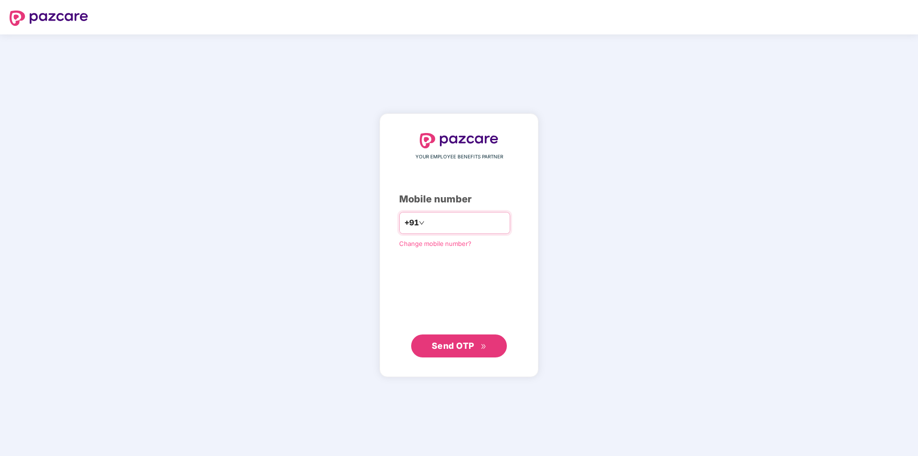
click at [429, 223] on input "number" at bounding box center [466, 222] width 79 height 15
type input "**********"
click at [452, 343] on span "Send OTP" at bounding box center [453, 346] width 43 height 10
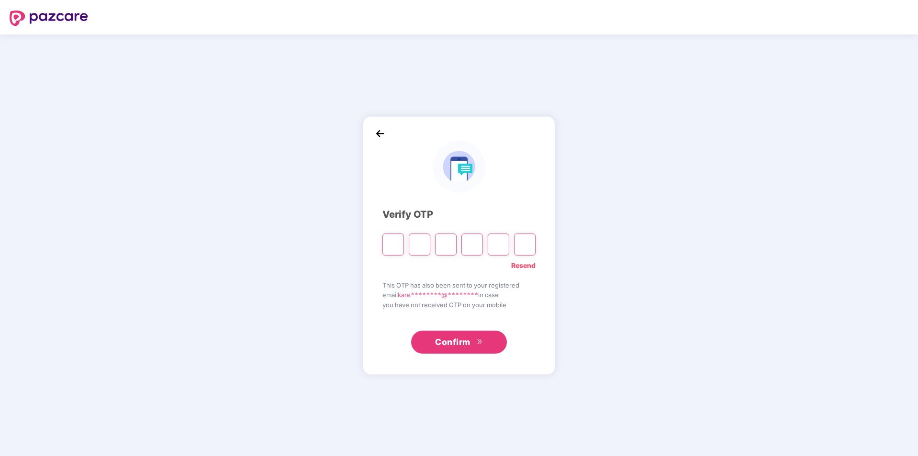
type input "*"
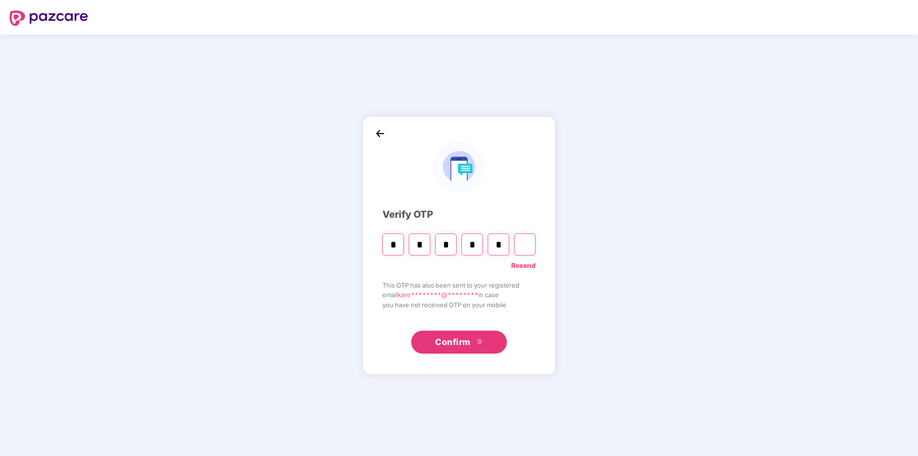
type input "*"
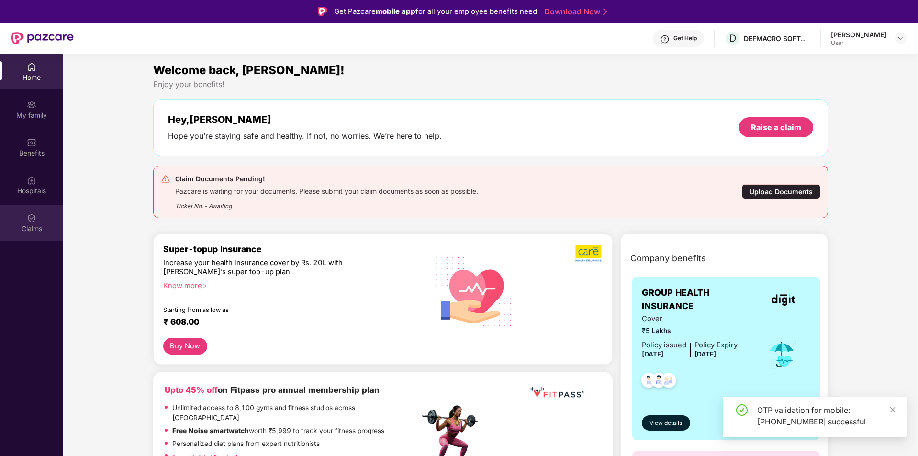
click at [31, 216] on img at bounding box center [32, 219] width 10 height 10
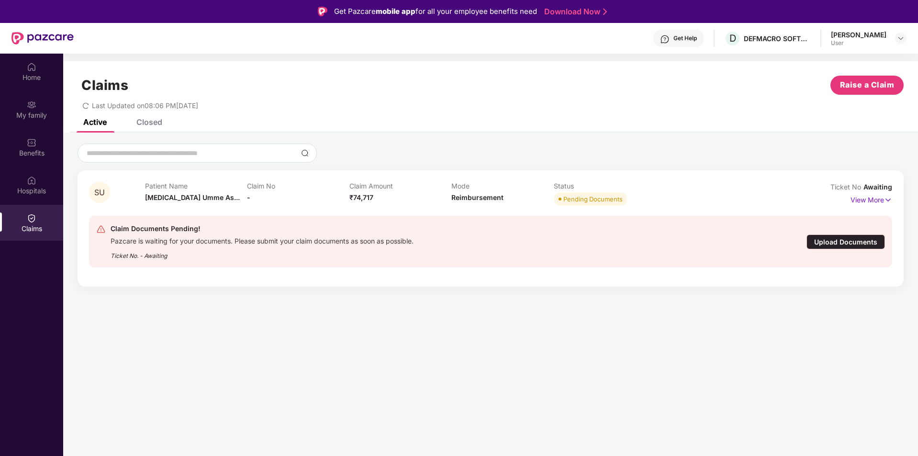
click at [840, 241] on div "Upload Documents" at bounding box center [846, 242] width 79 height 15
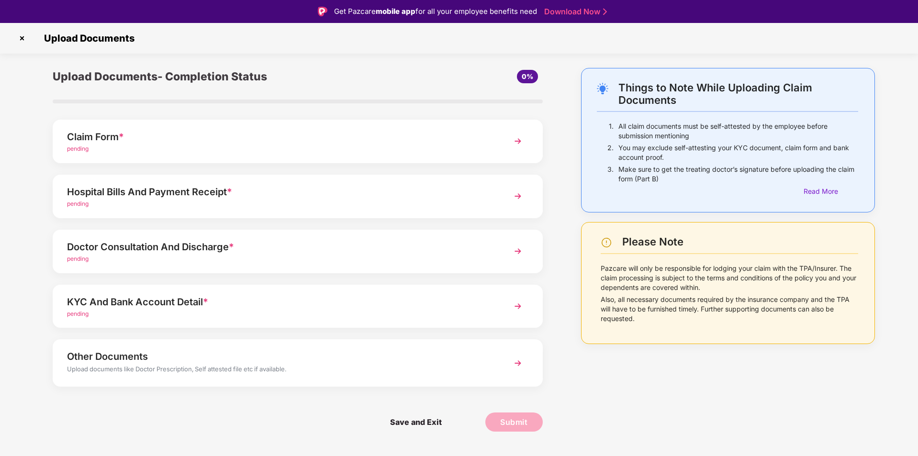
click at [381, 208] on div "pending" at bounding box center [278, 204] width 423 height 9
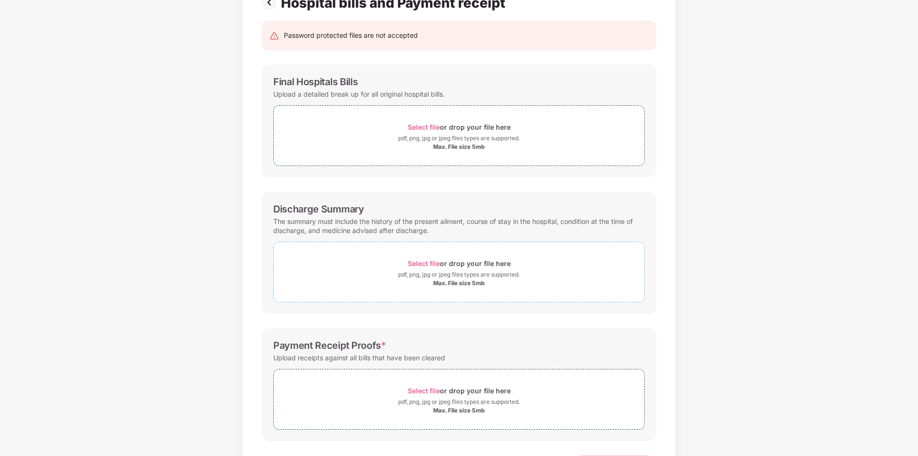
scroll to position [91, 0]
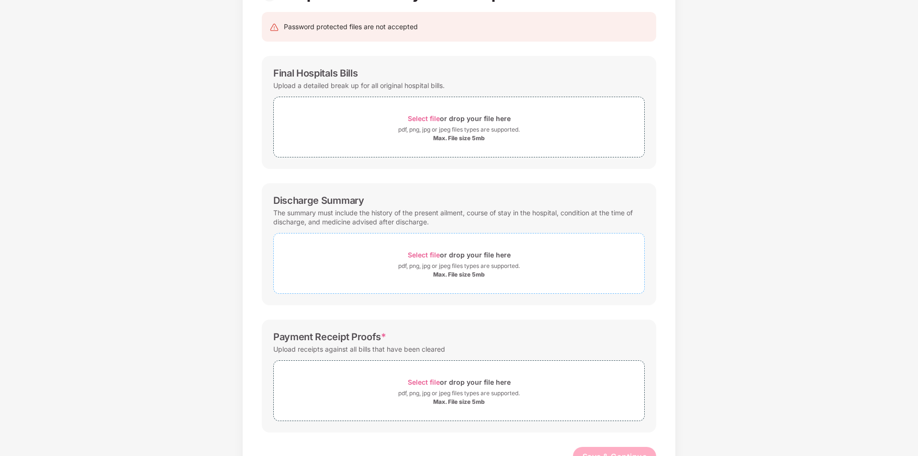
click at [453, 274] on div "Max. File size 5mb" at bounding box center [459, 275] width 52 height 8
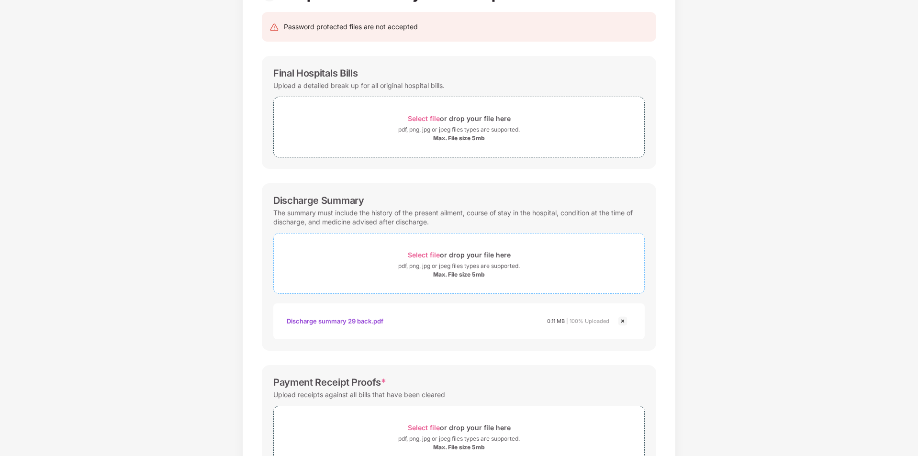
click at [425, 255] on span "Select file" at bounding box center [424, 255] width 32 height 8
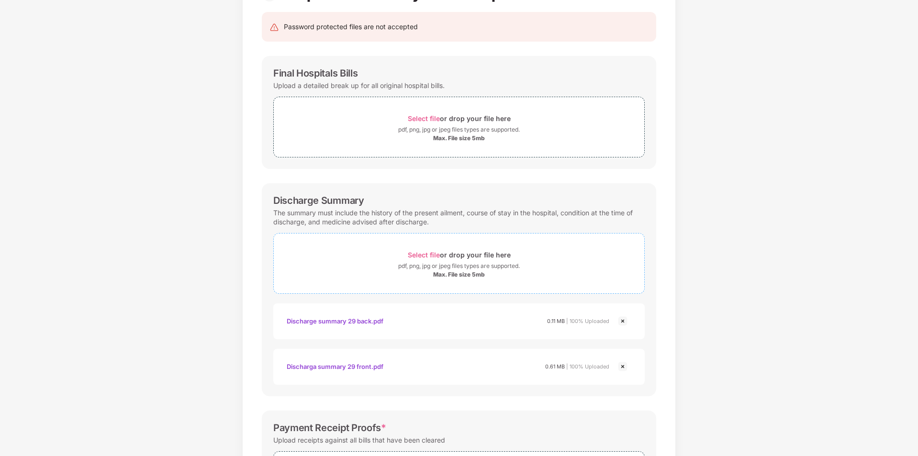
click at [418, 253] on span "Select file" at bounding box center [424, 255] width 32 height 8
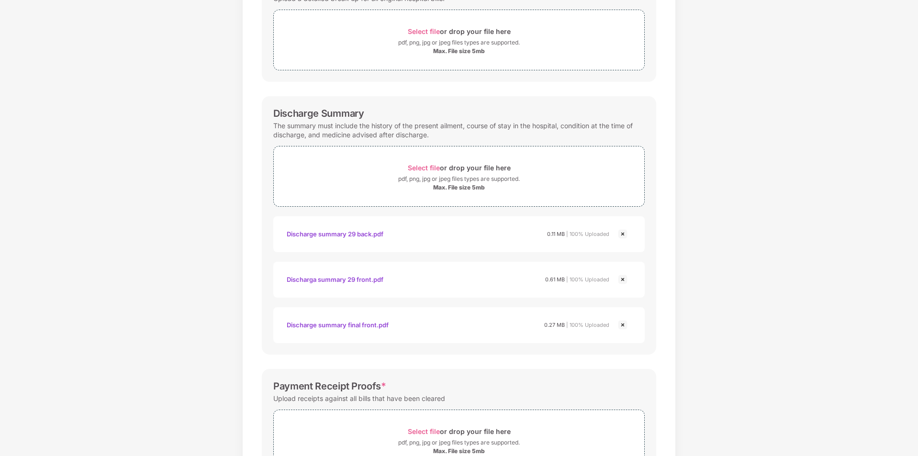
scroll to position [179, 0]
click at [419, 166] on span "Select file" at bounding box center [424, 167] width 32 height 8
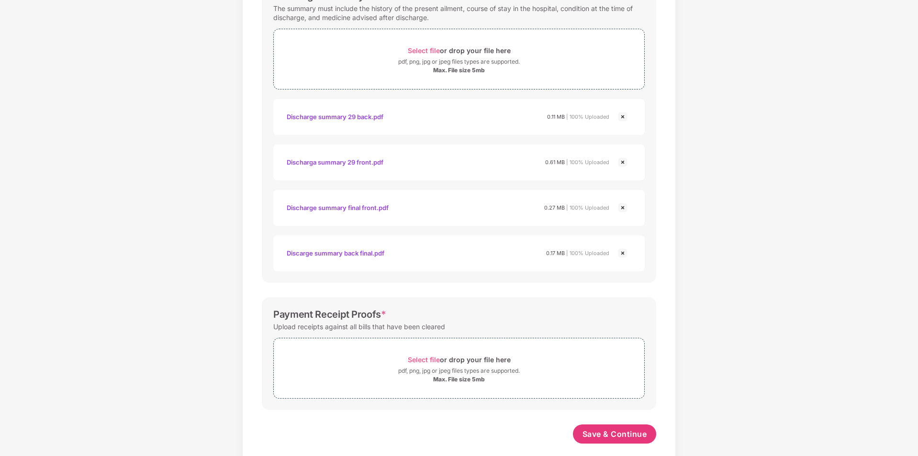
scroll to position [307, 0]
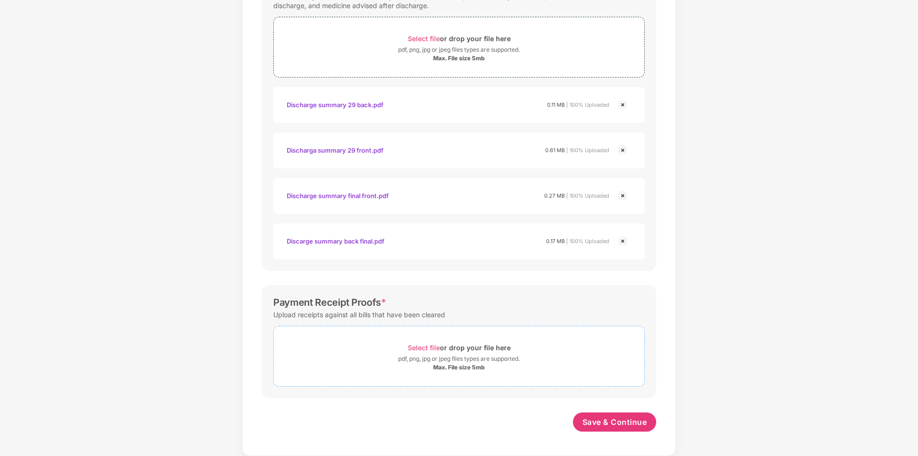
click at [448, 368] on div "Max. File size 5mb" at bounding box center [459, 368] width 52 height 8
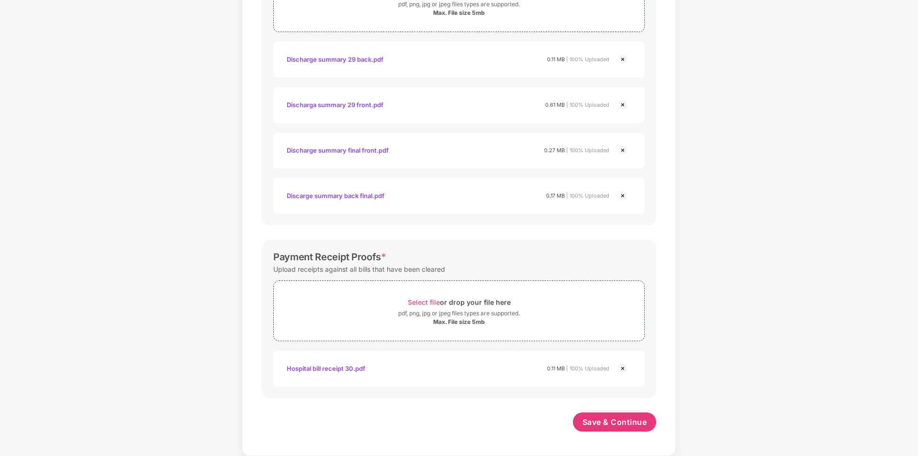
scroll to position [353, 0]
click at [436, 303] on span "Select file" at bounding box center [424, 302] width 32 height 8
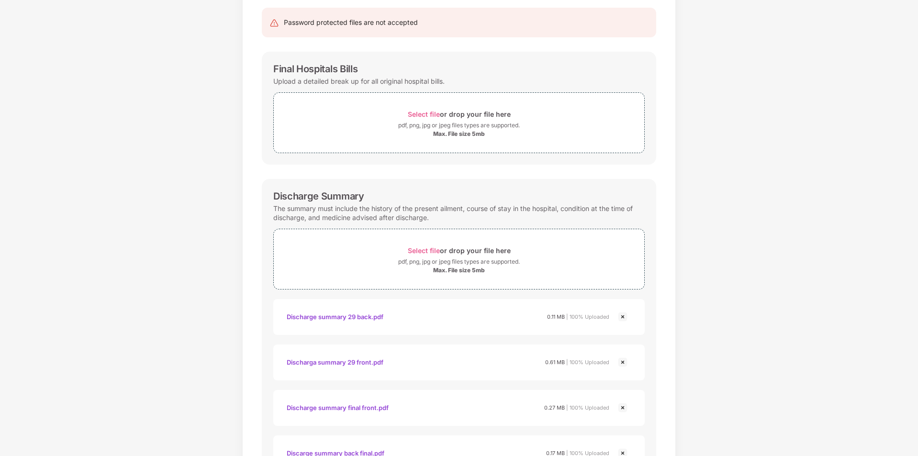
scroll to position [92, 0]
click at [462, 135] on div "Max. File size 5mb" at bounding box center [459, 137] width 52 height 8
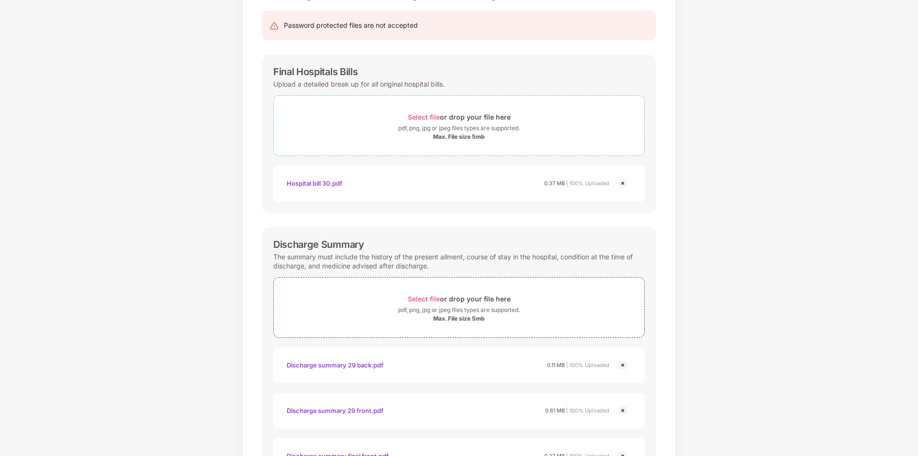
click at [428, 119] on span "Select file" at bounding box center [424, 117] width 32 height 8
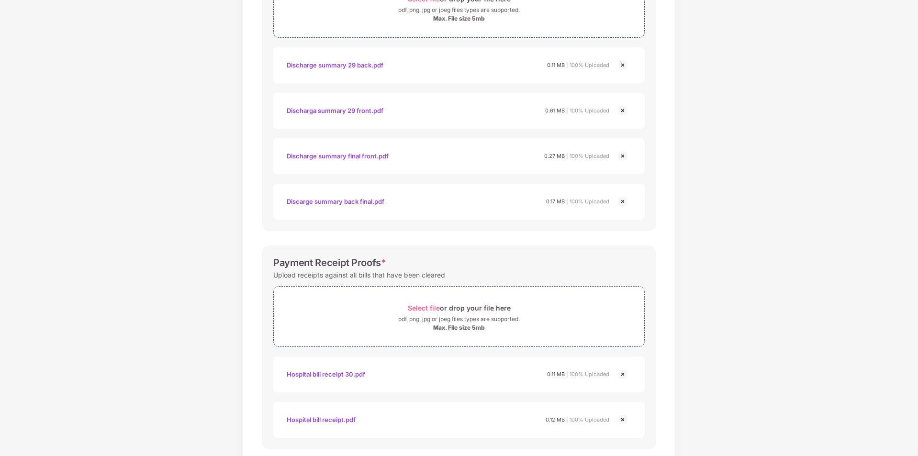
scroll to position [489, 0]
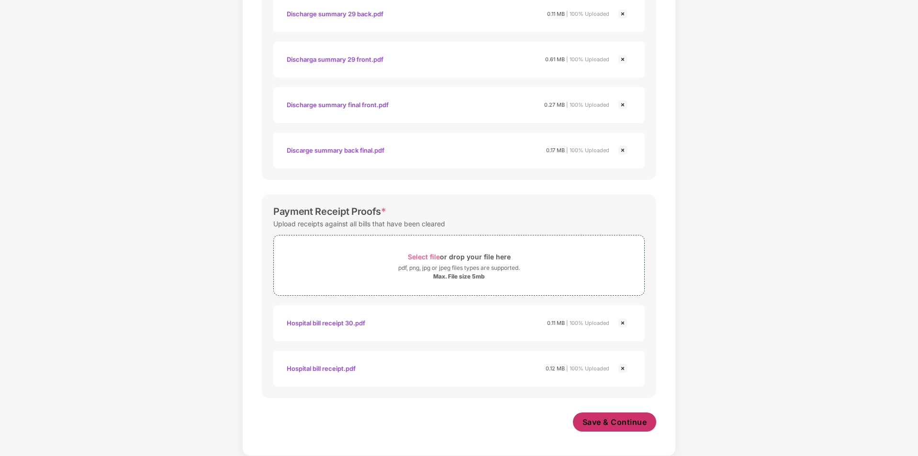
drag, startPoint x: 603, startPoint y: 440, endPoint x: 633, endPoint y: 422, distance: 34.3
click at [633, 422] on div "Password protected files are not accepted Final Hospitals Bills Upload a detail…" at bounding box center [459, 27] width 423 height 847
click at [633, 422] on span "Save & Continue" at bounding box center [615, 422] width 65 height 11
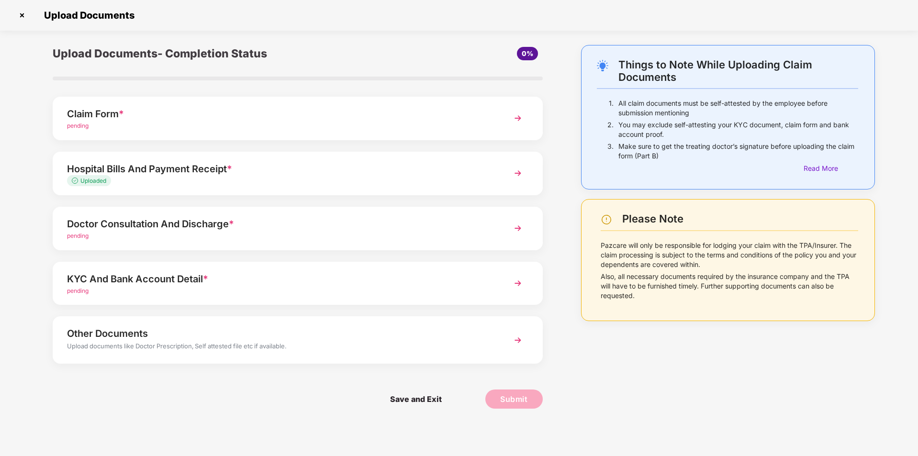
click at [414, 233] on div "pending" at bounding box center [278, 236] width 423 height 9
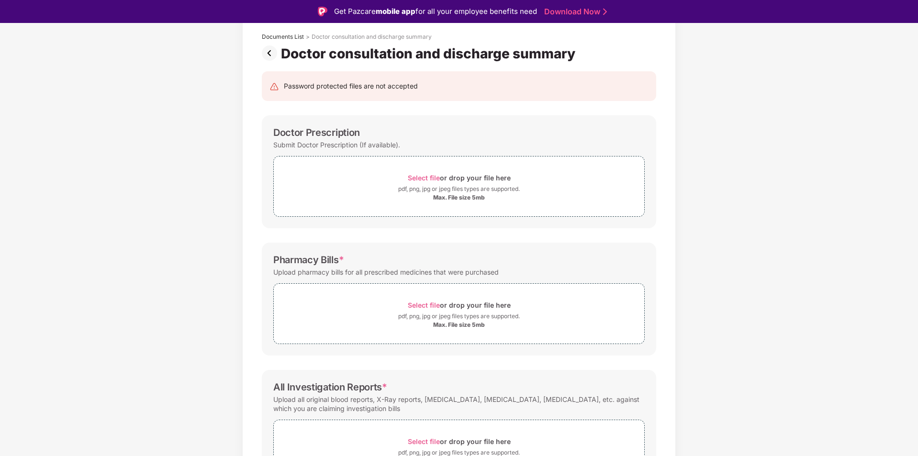
scroll to position [50, 0]
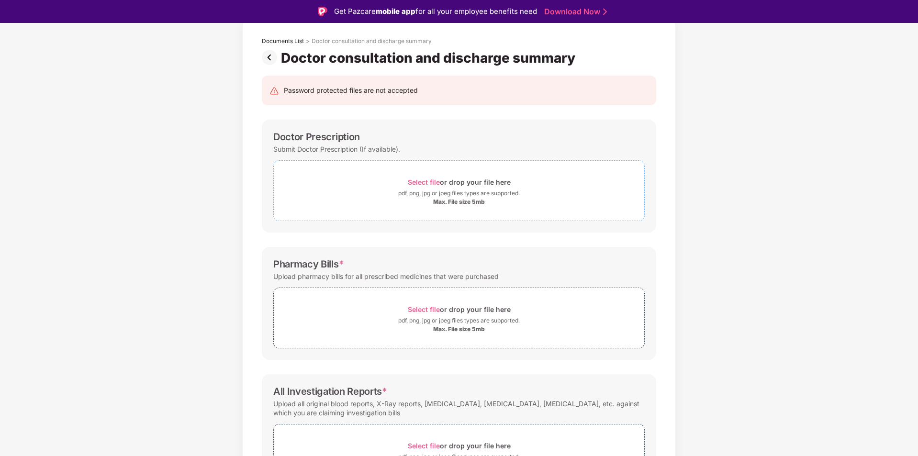
click at [415, 180] on span "Select file" at bounding box center [424, 182] width 32 height 8
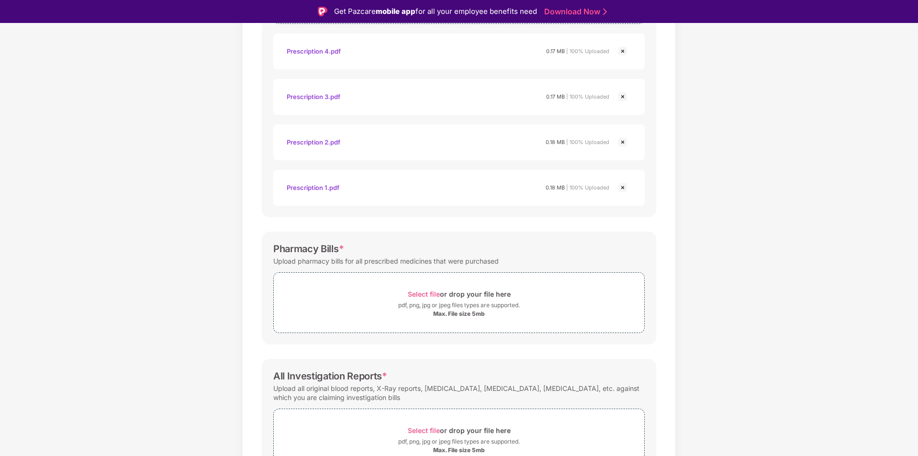
scroll to position [248, 0]
click at [467, 315] on div "Max. File size 5mb" at bounding box center [459, 314] width 52 height 8
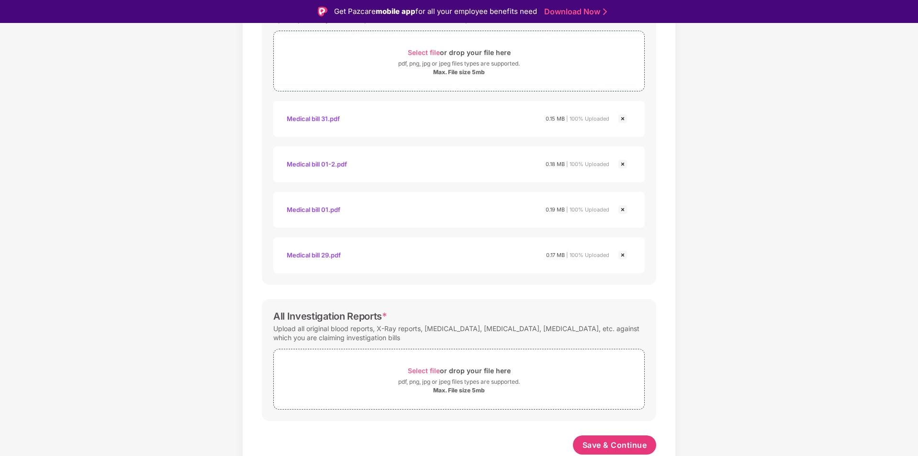
scroll to position [489, 0]
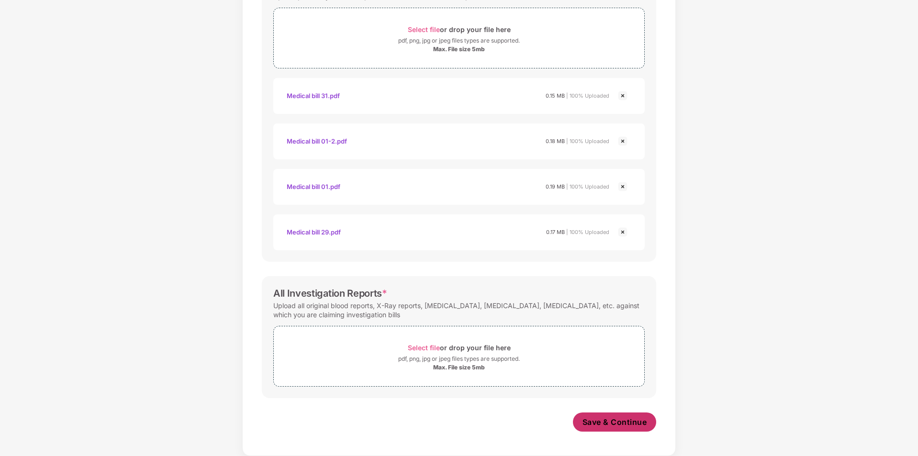
click at [609, 426] on span "Save & Continue" at bounding box center [615, 422] width 65 height 11
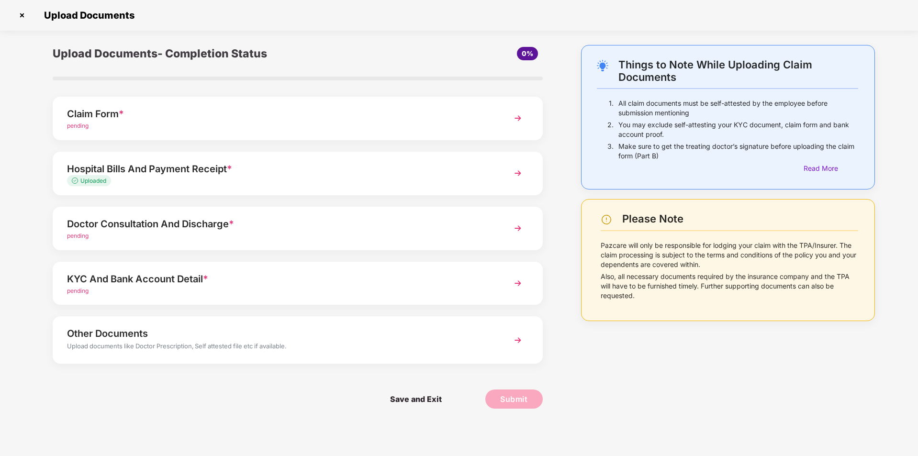
click at [392, 233] on div "pending" at bounding box center [278, 236] width 423 height 9
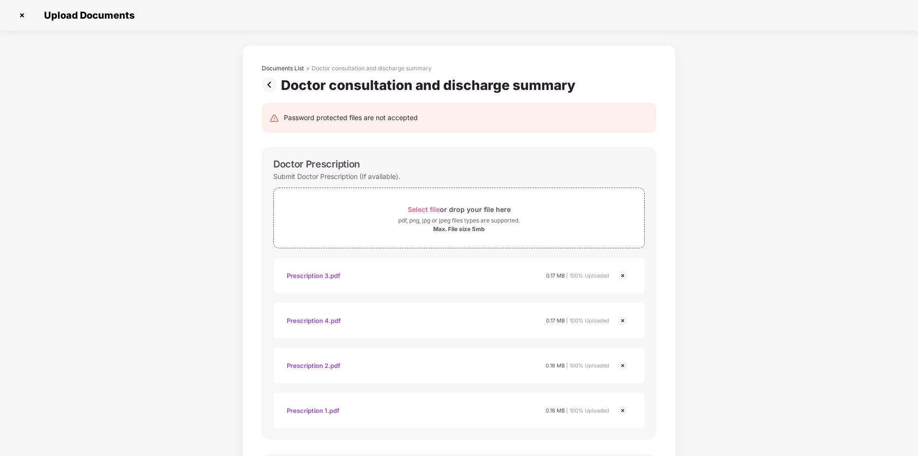
click at [271, 84] on img at bounding box center [271, 84] width 19 height 15
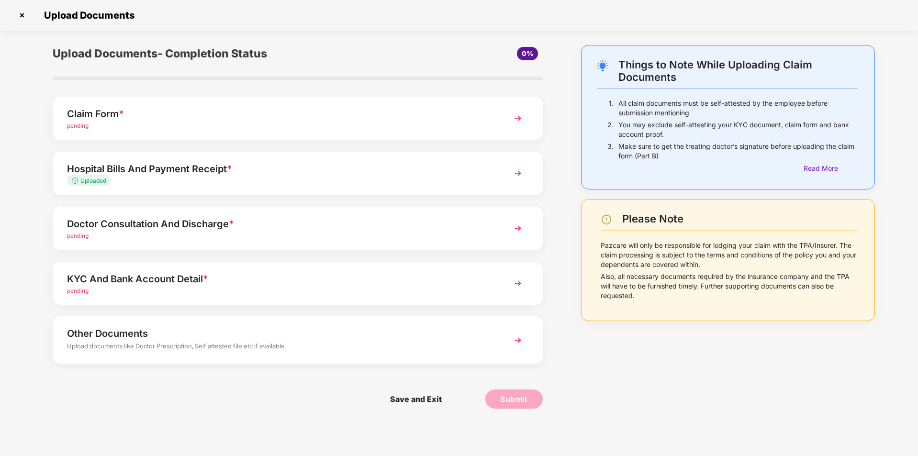
click at [240, 116] on div "Claim Form *" at bounding box center [278, 113] width 423 height 15
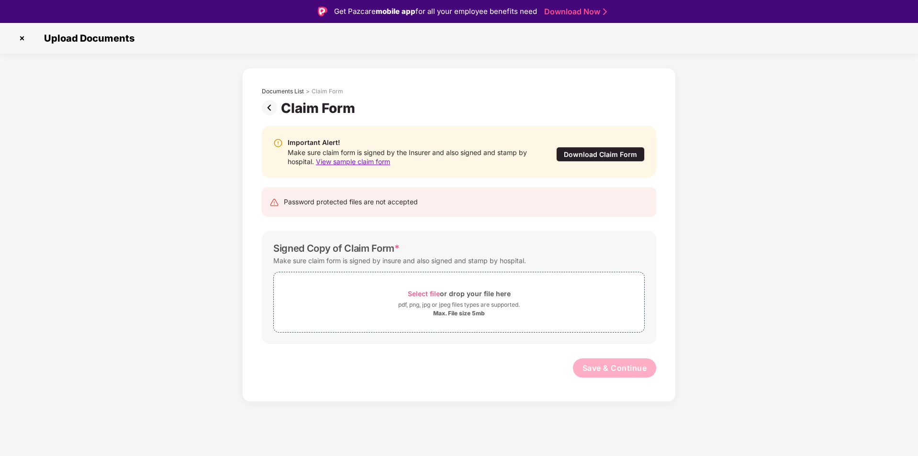
click at [24, 38] on img at bounding box center [21, 38] width 15 height 15
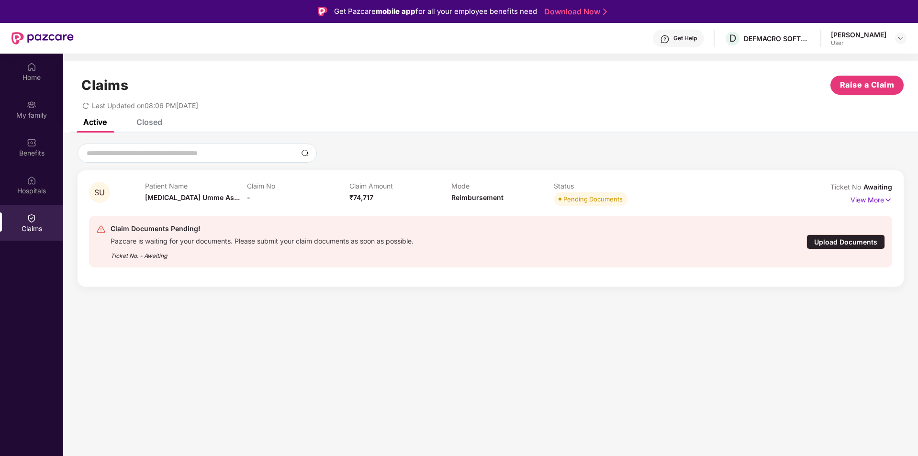
click at [828, 249] on div "Upload Documents" at bounding box center [846, 242] width 79 height 15
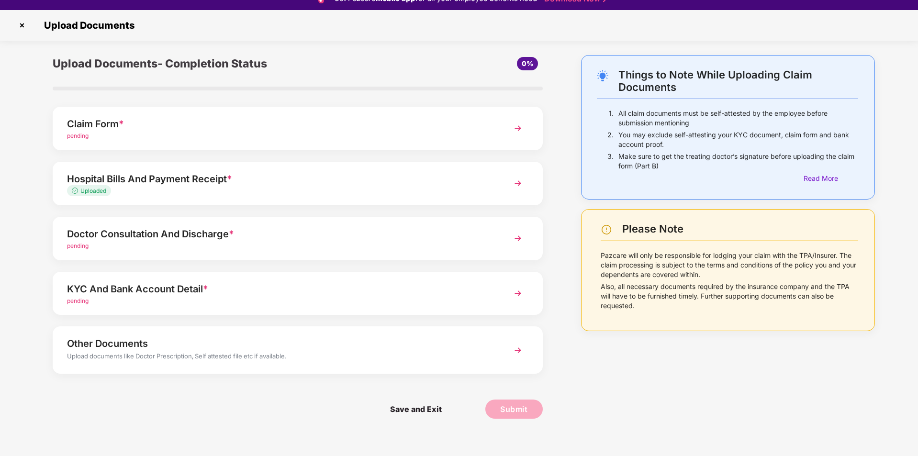
scroll to position [23, 0]
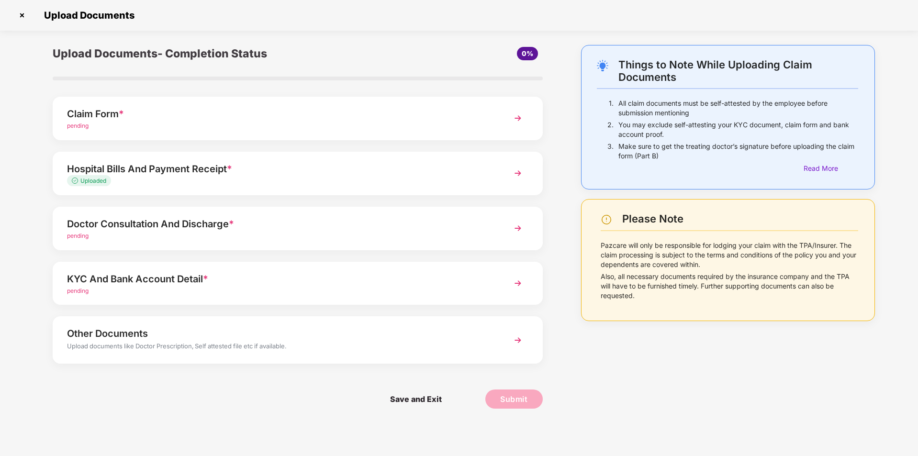
click at [481, 283] on div "KYC And Bank Account Detail *" at bounding box center [278, 278] width 423 height 15
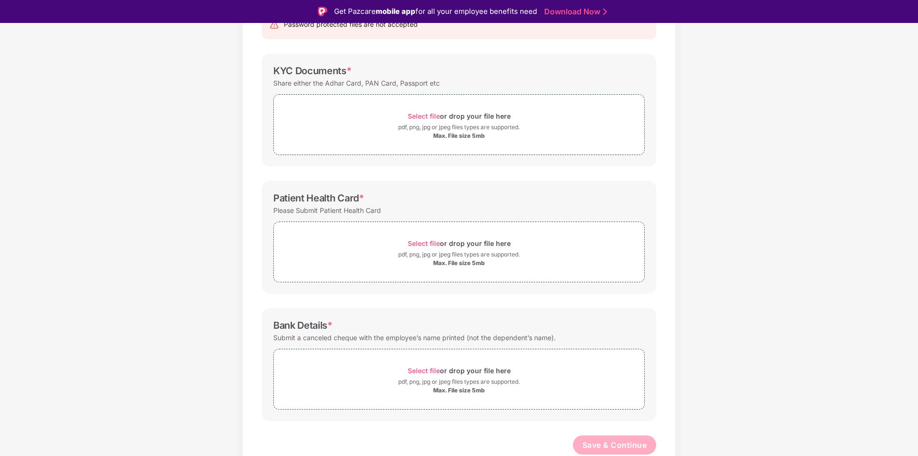
scroll to position [23, 0]
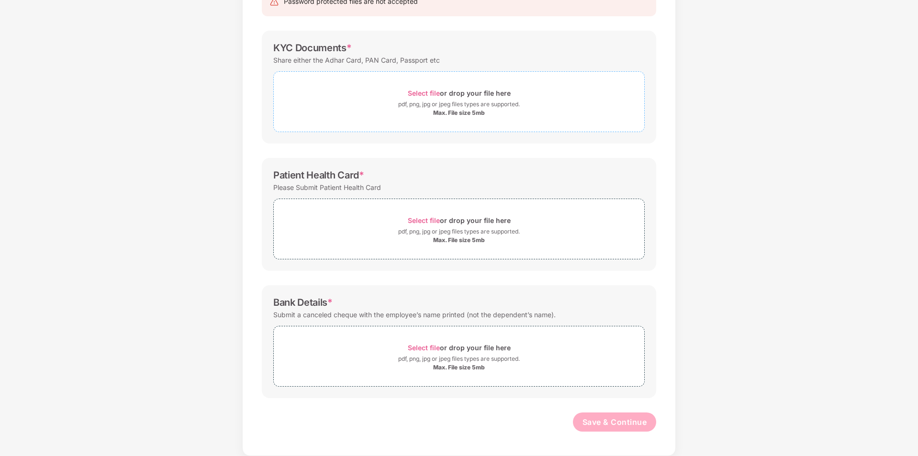
click at [423, 92] on span "Select file" at bounding box center [424, 93] width 32 height 8
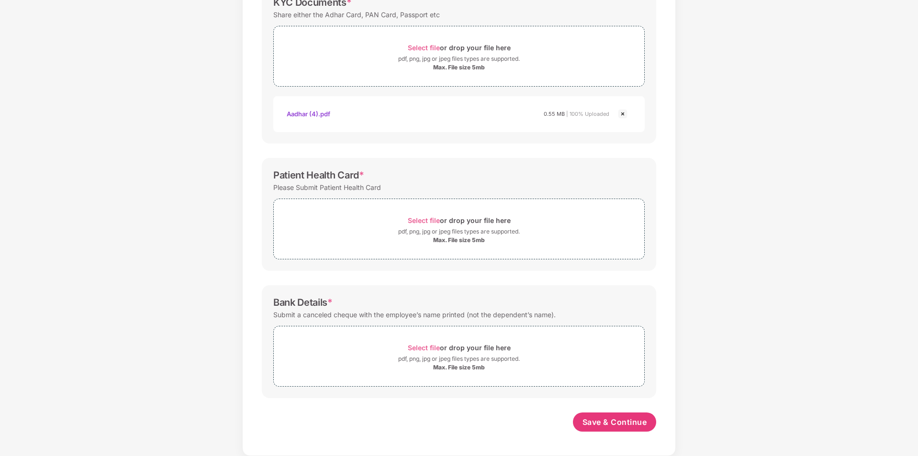
scroll to position [0, 0]
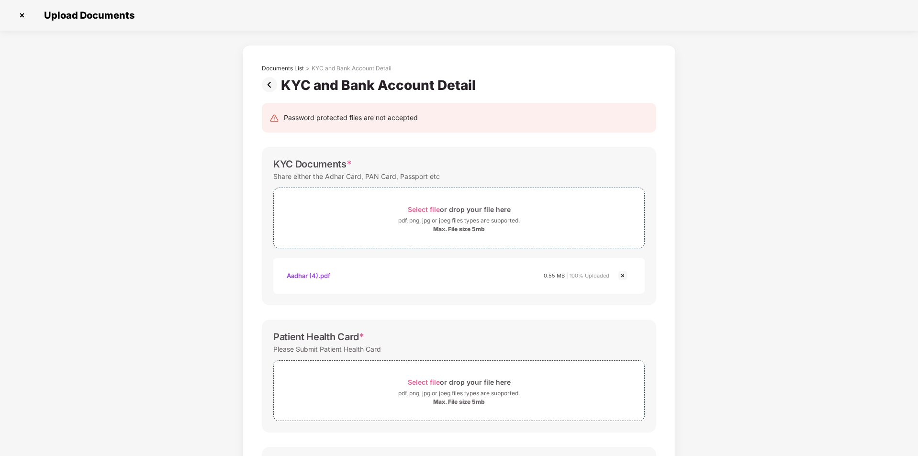
click at [24, 15] on img at bounding box center [21, 15] width 15 height 15
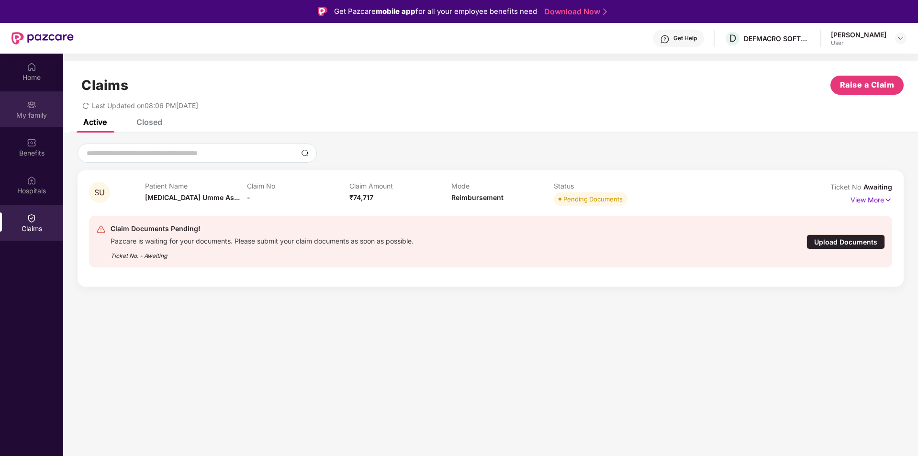
click at [43, 118] on div "My family" at bounding box center [31, 116] width 63 height 10
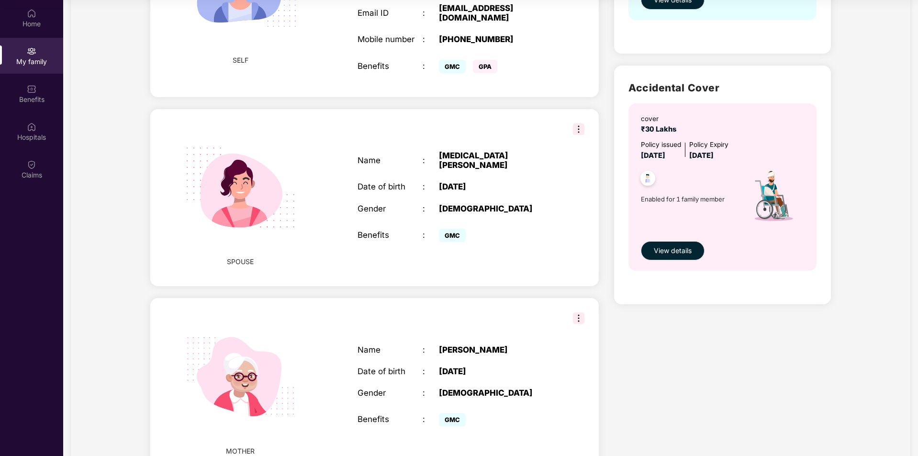
scroll to position [196, 0]
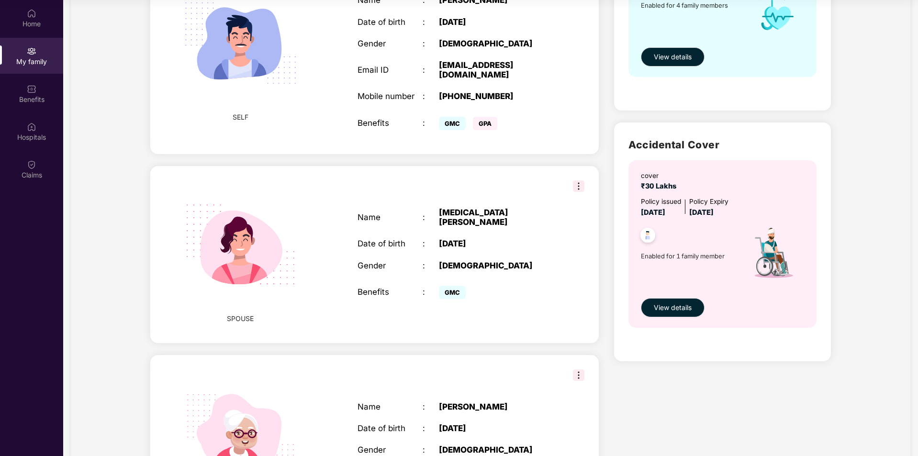
click at [576, 181] on img at bounding box center [578, 186] width 11 height 11
click at [486, 236] on div "Name : [MEDICAL_DATA][PERSON_NAME] Date of birth : [DEMOGRAPHIC_DATA] Gender : …" at bounding box center [455, 255] width 215 height 118
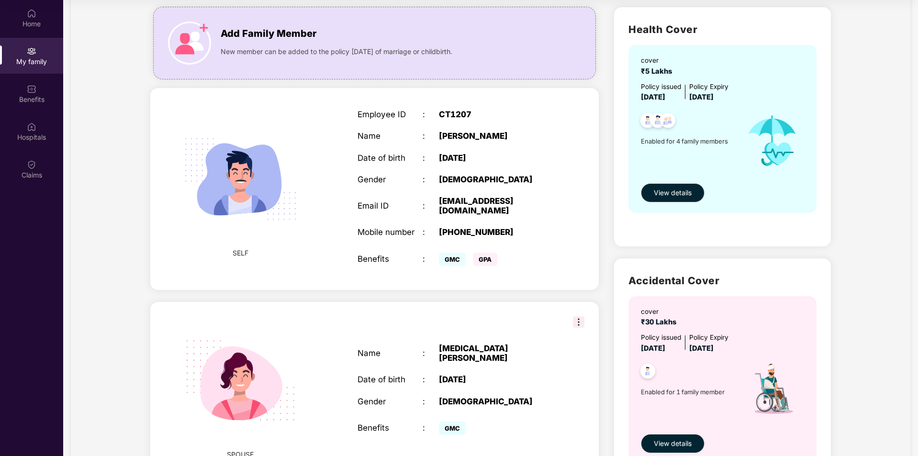
scroll to position [60, 0]
click at [676, 198] on span "View details" at bounding box center [673, 193] width 38 height 11
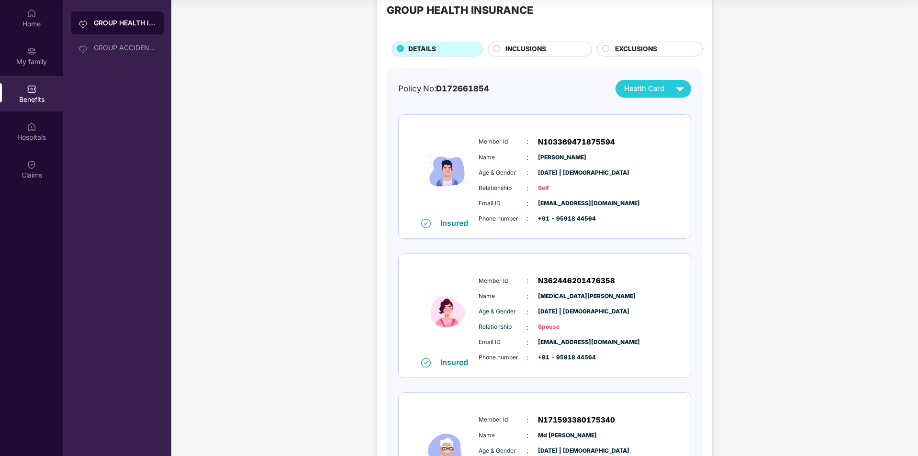
scroll to position [24, 0]
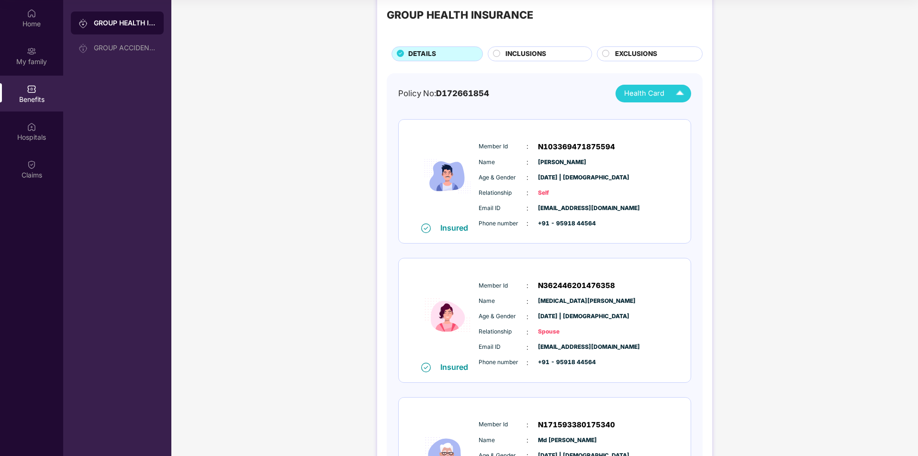
click at [672, 101] on img at bounding box center [680, 93] width 17 height 17
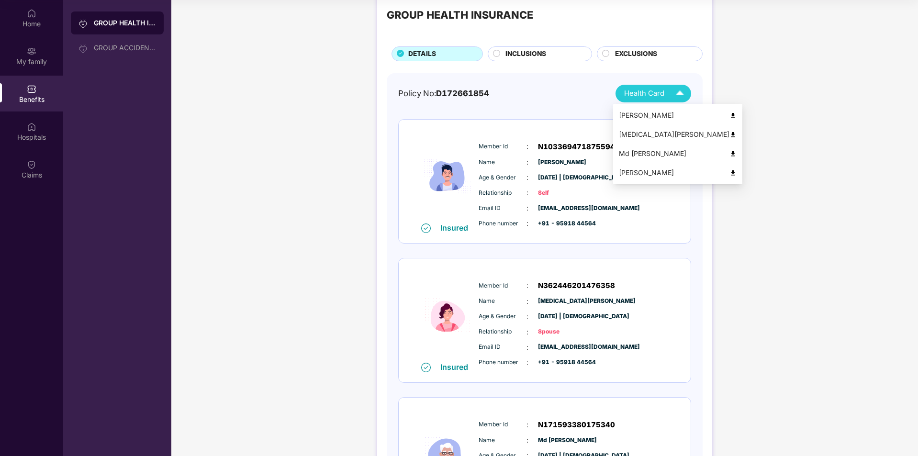
click at [730, 133] on img at bounding box center [733, 134] width 7 height 7
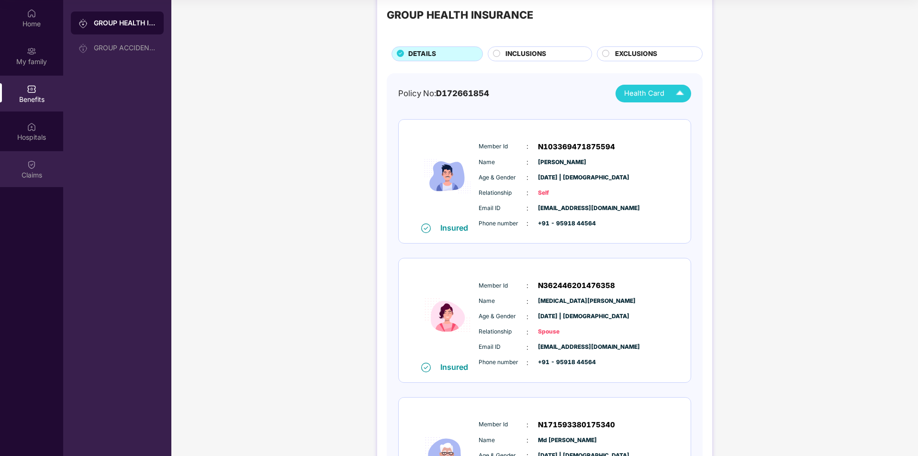
click at [28, 159] on div at bounding box center [32, 164] width 10 height 10
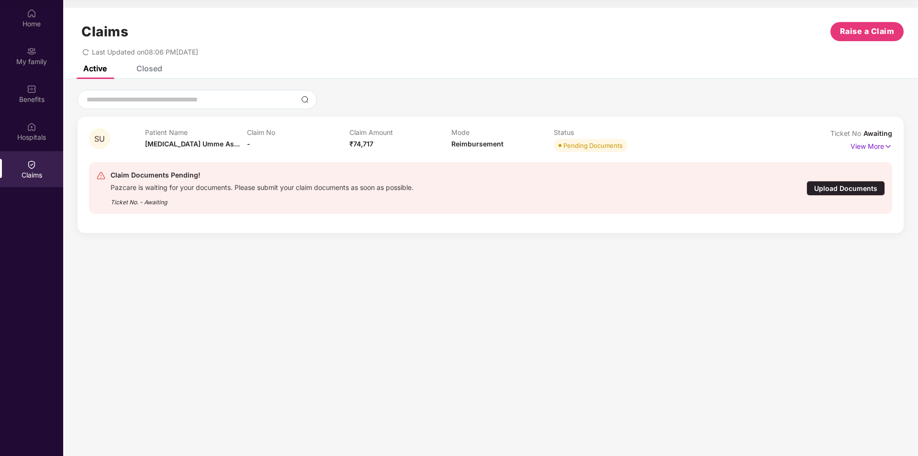
click at [833, 193] on div "Upload Documents" at bounding box center [846, 188] width 79 height 15
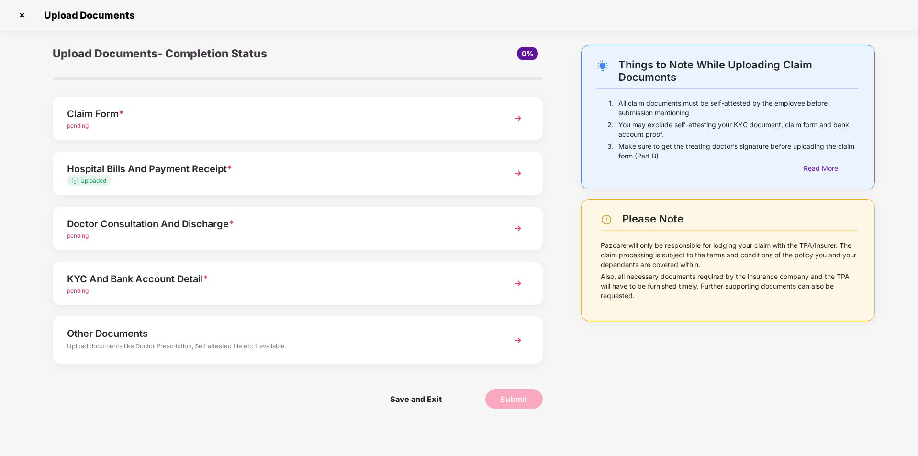
click at [196, 285] on div "KYC And Bank Account Detail *" at bounding box center [278, 278] width 423 height 15
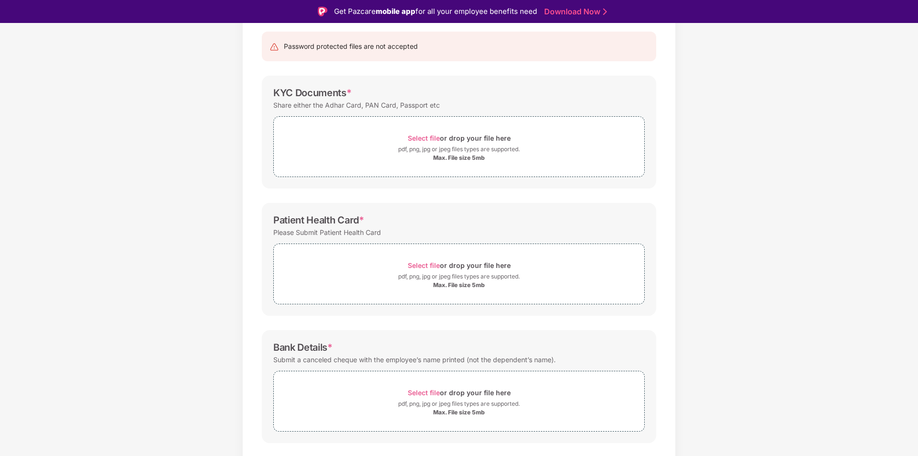
scroll to position [93, 0]
click at [441, 157] on div "Max. File size 5mb" at bounding box center [459, 159] width 52 height 8
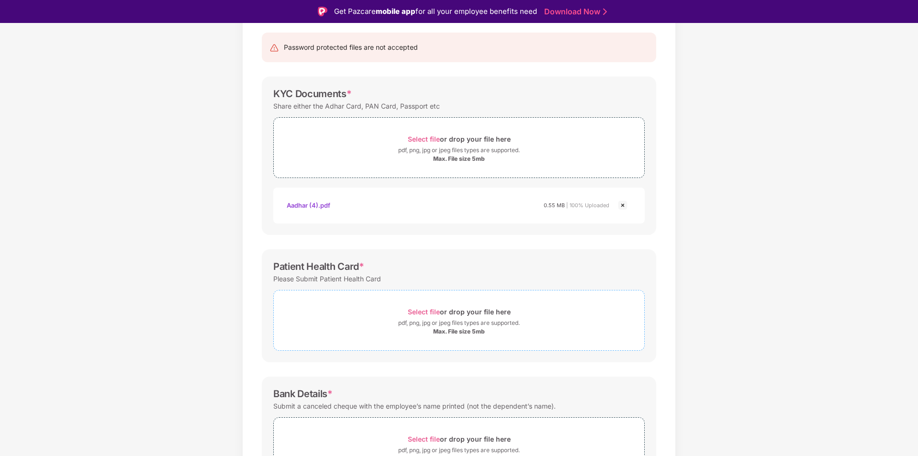
scroll to position [162, 0]
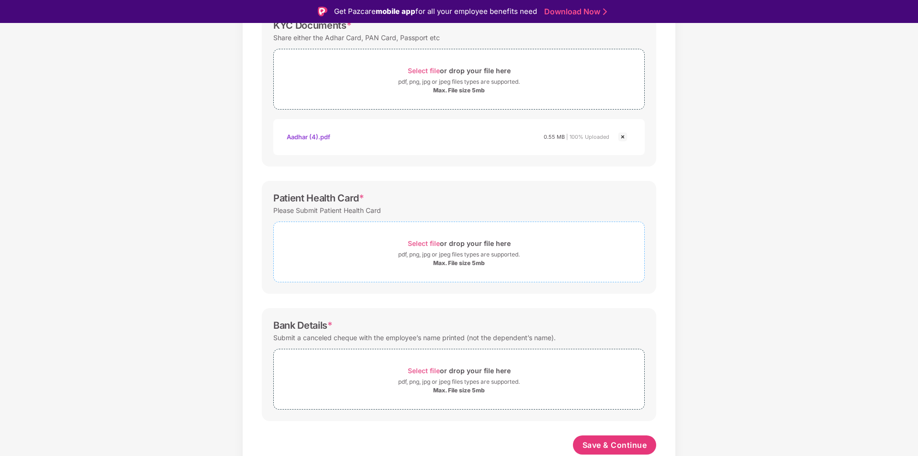
click at [440, 262] on div "Max. File size 5mb" at bounding box center [459, 264] width 52 height 8
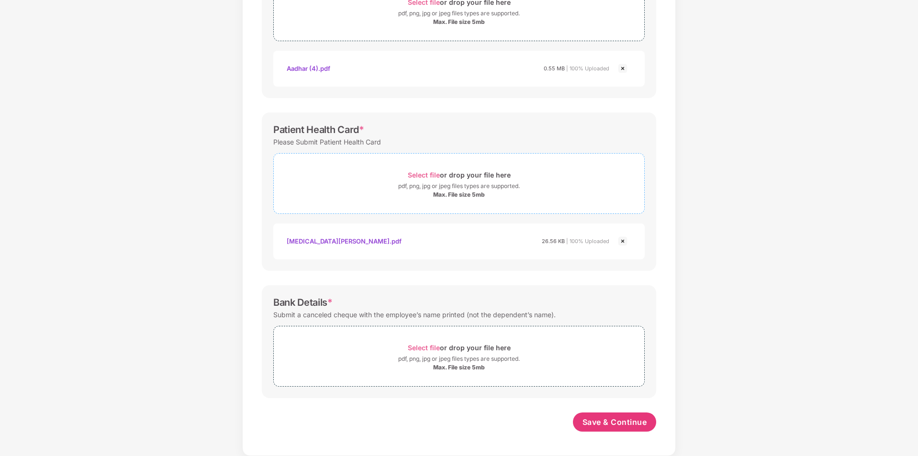
scroll to position [207, 0]
click at [626, 427] on span "Save & Continue" at bounding box center [615, 422] width 65 height 11
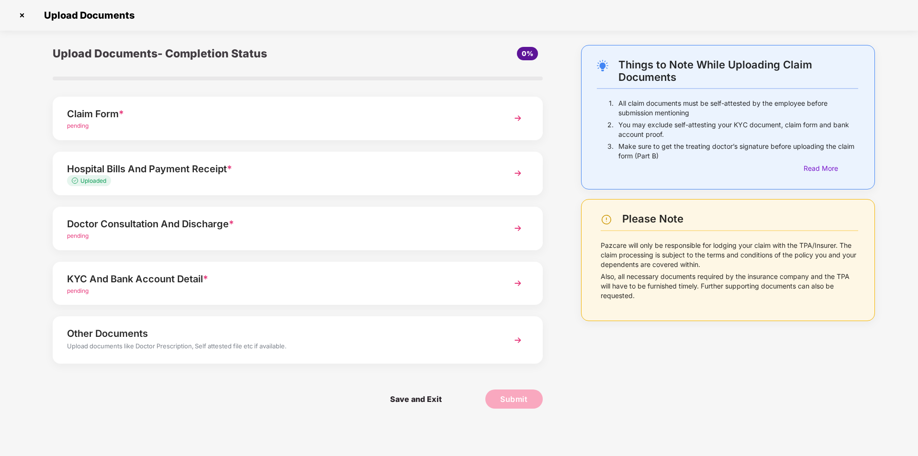
click at [188, 271] on div "KYC And Bank Account Detail * pending" at bounding box center [298, 284] width 490 height 44
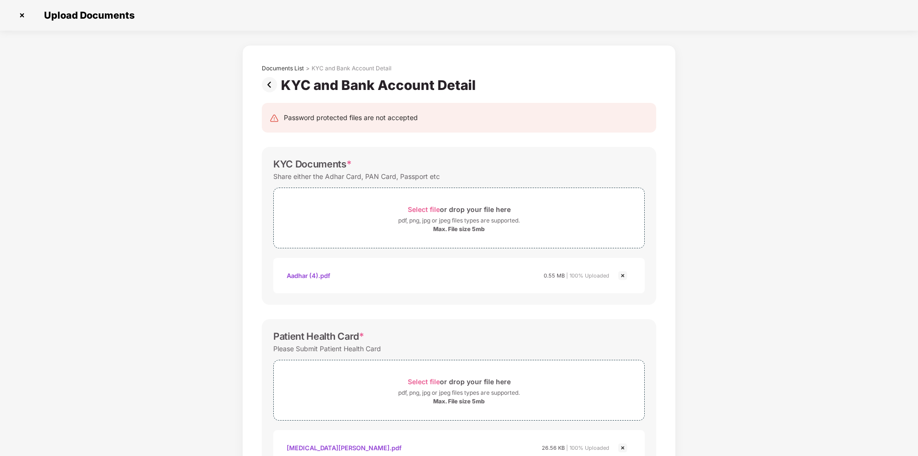
click at [274, 82] on img at bounding box center [271, 84] width 19 height 15
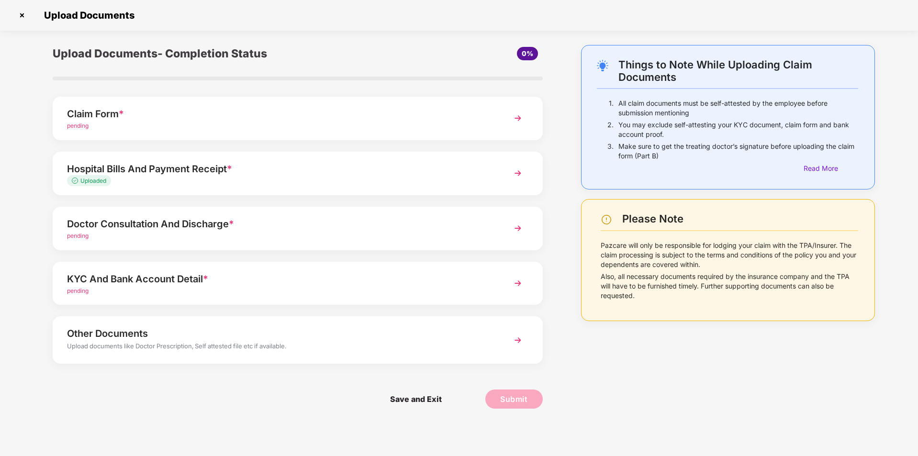
click at [343, 232] on div "pending" at bounding box center [278, 236] width 423 height 9
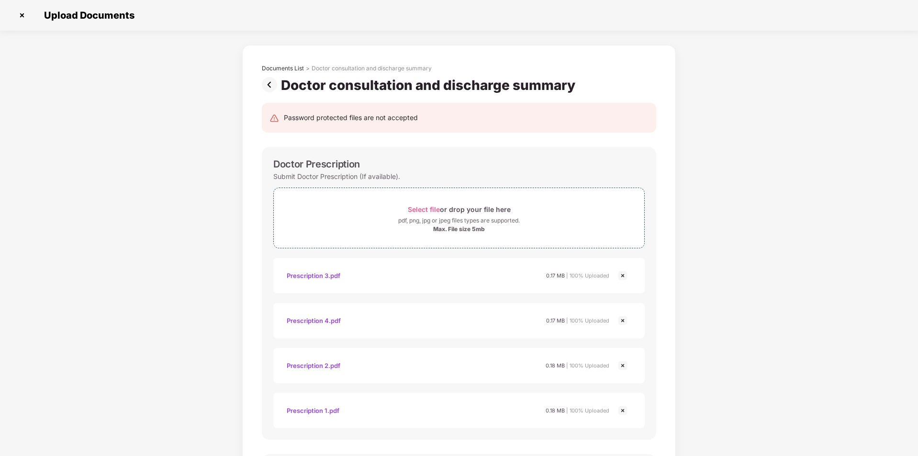
click at [270, 84] on img at bounding box center [271, 84] width 19 height 15
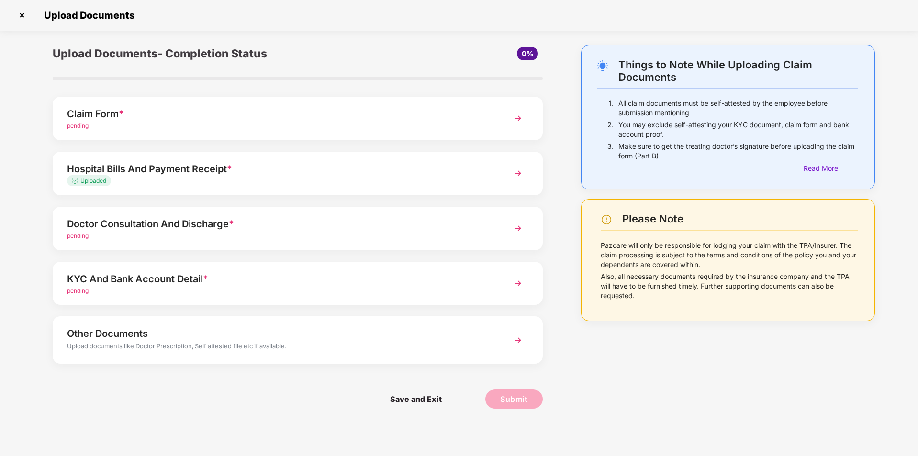
click at [356, 280] on div "KYC And Bank Account Detail *" at bounding box center [278, 278] width 423 height 15
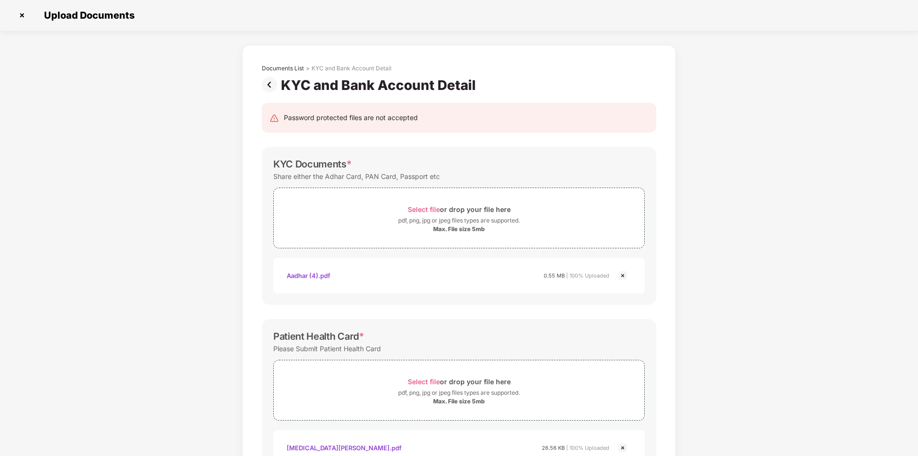
click at [272, 90] on img at bounding box center [271, 84] width 19 height 15
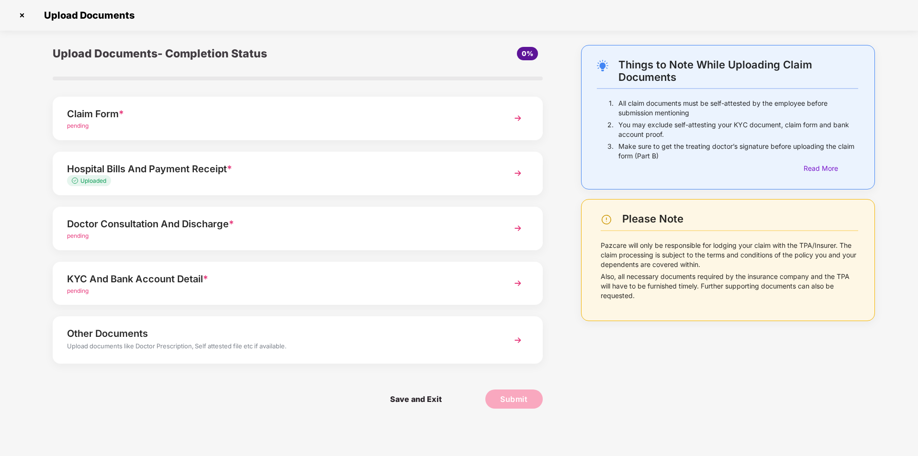
click at [227, 126] on div "pending" at bounding box center [278, 126] width 423 height 9
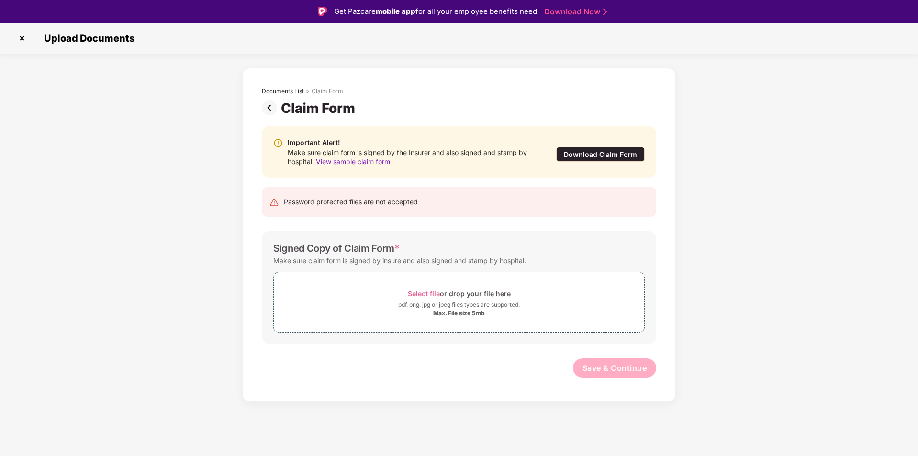
click at [356, 164] on span "View sample claim form" at bounding box center [353, 162] width 74 height 8
click at [268, 107] on img at bounding box center [271, 107] width 19 height 15
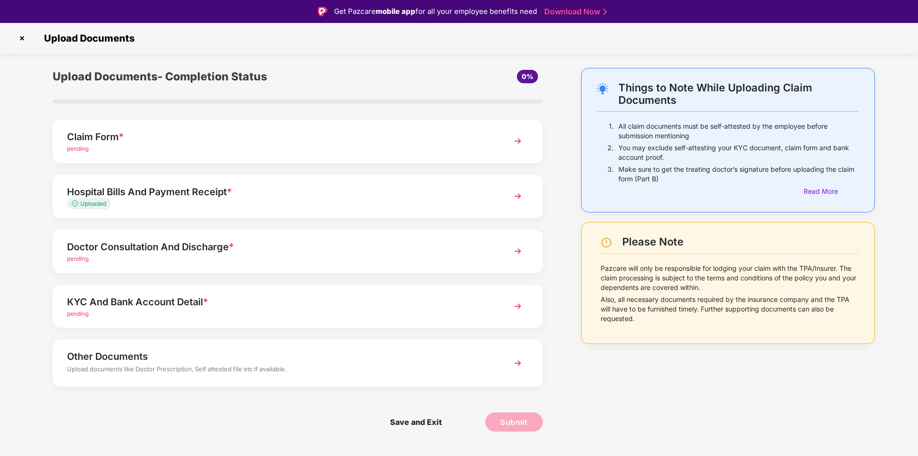
scroll to position [23, 0]
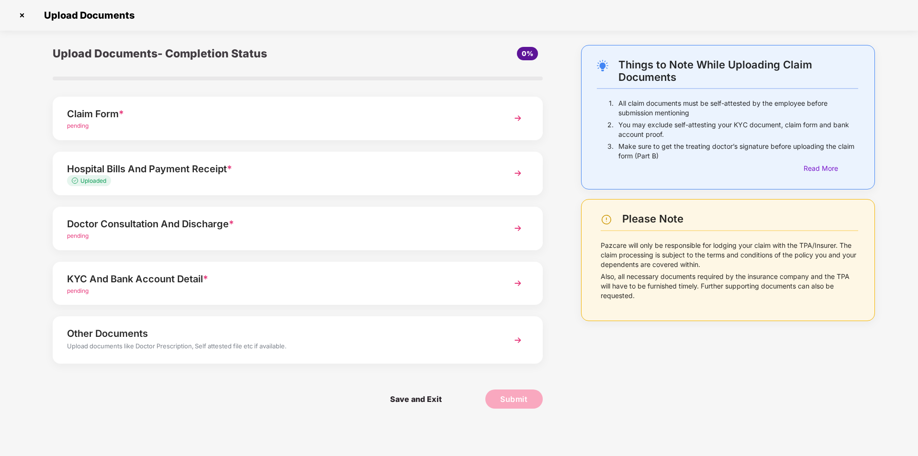
click at [269, 279] on div "KYC And Bank Account Detail *" at bounding box center [278, 278] width 423 height 15
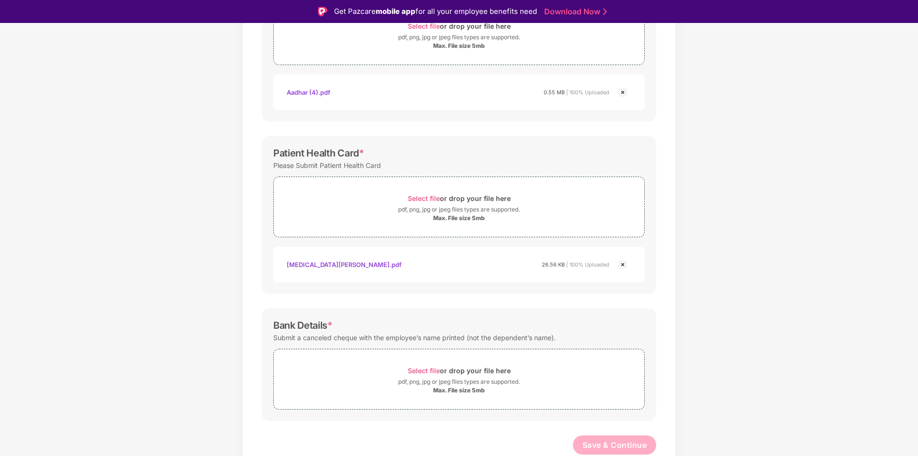
scroll to position [23, 0]
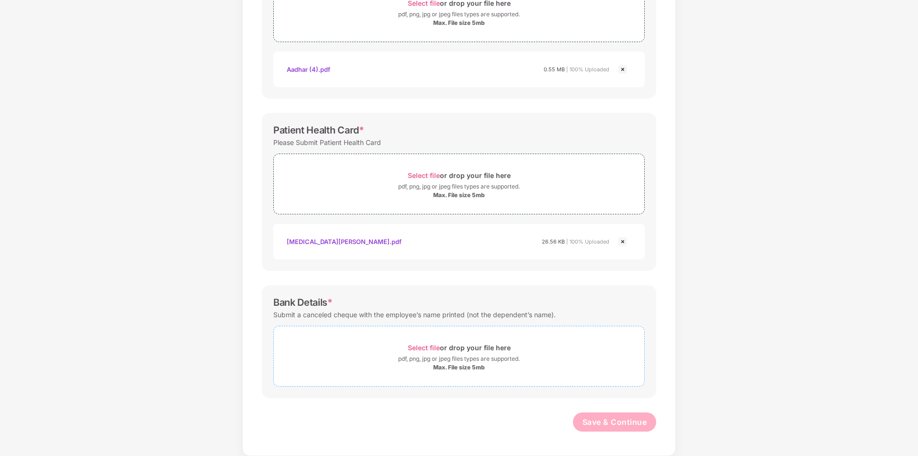
click at [439, 355] on div "pdf, png, jpg or jpeg files types are supported." at bounding box center [459, 359] width 122 height 10
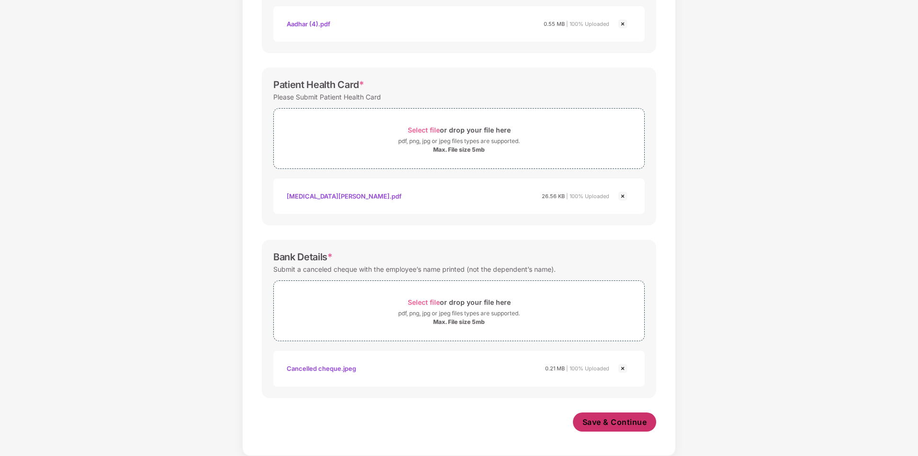
scroll to position [252, 0]
click at [616, 421] on span "Save & Continue" at bounding box center [615, 422] width 65 height 11
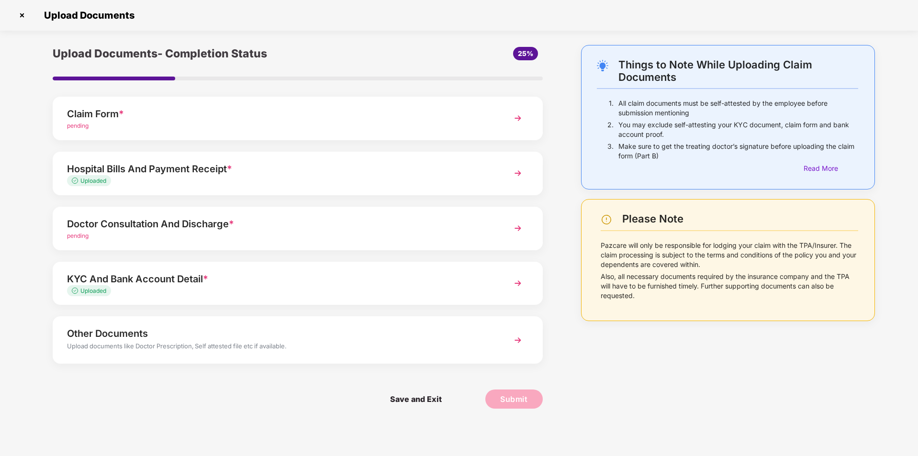
click at [204, 122] on div "pending" at bounding box center [278, 126] width 423 height 9
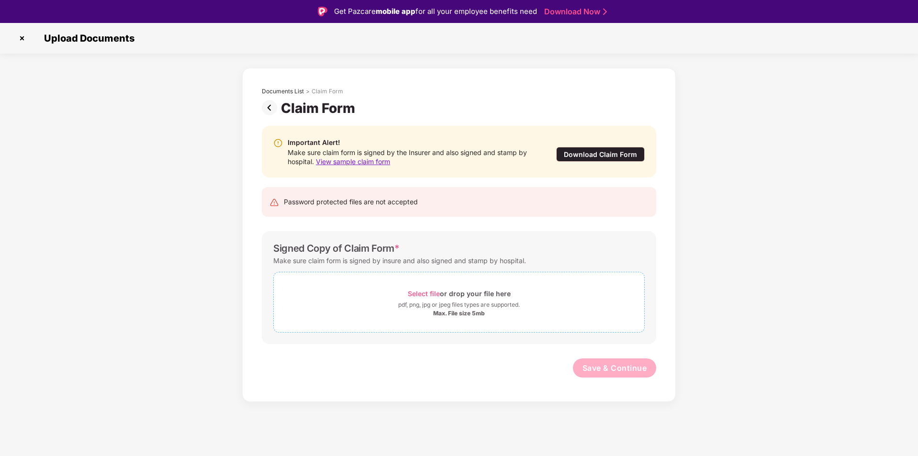
click at [417, 293] on span "Select file" at bounding box center [424, 294] width 32 height 8
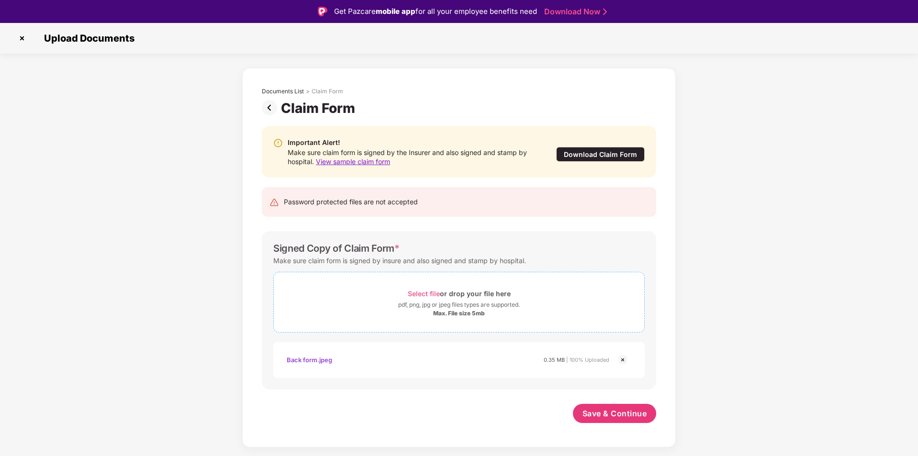
click at [474, 316] on div "Max. File size 5mb" at bounding box center [459, 314] width 52 height 8
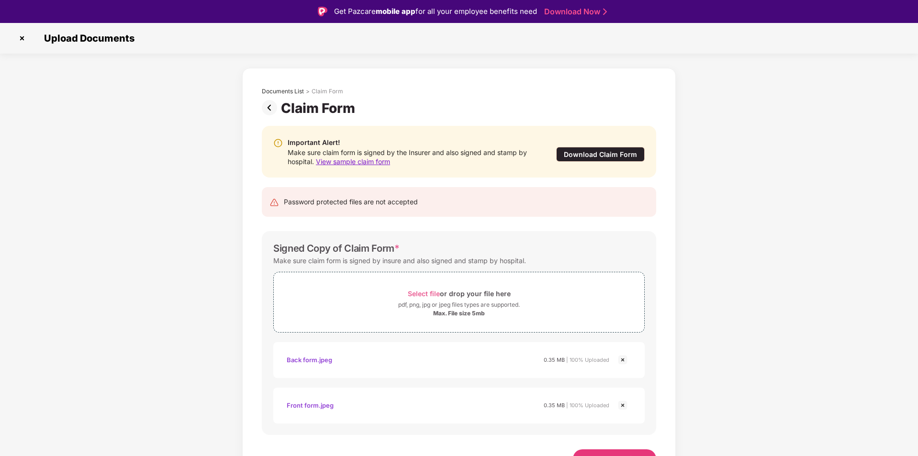
scroll to position [14, 0]
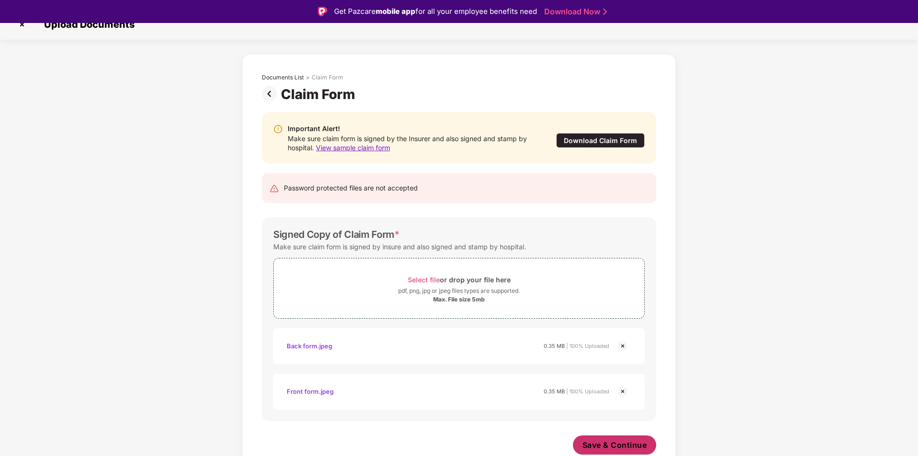
click at [612, 447] on span "Save & Continue" at bounding box center [615, 445] width 65 height 11
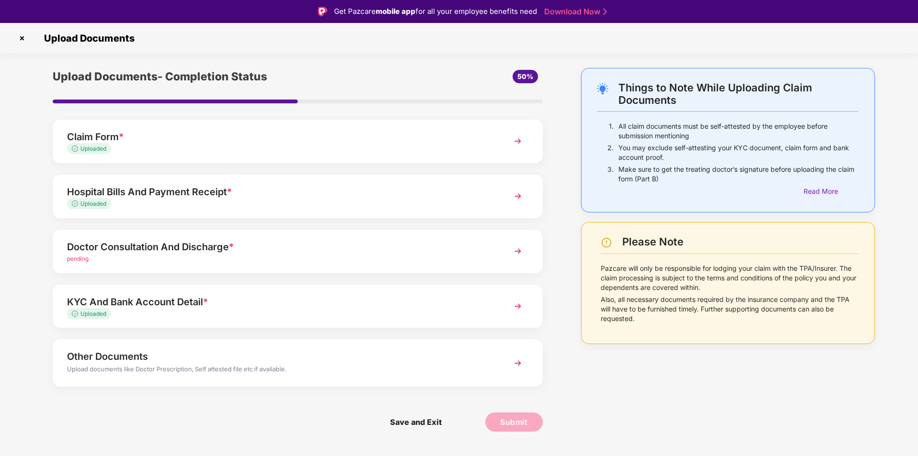
click at [142, 271] on div "Doctor Consultation And Discharge * pending" at bounding box center [298, 252] width 490 height 44
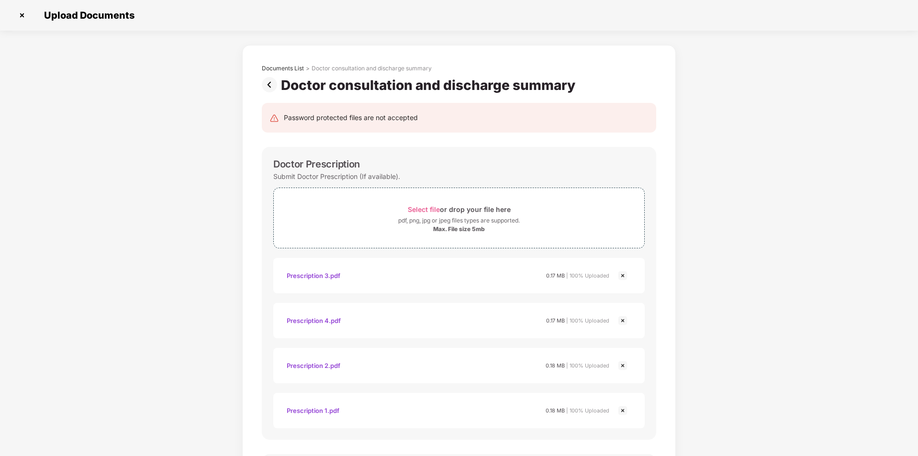
click at [265, 86] on img at bounding box center [271, 84] width 19 height 15
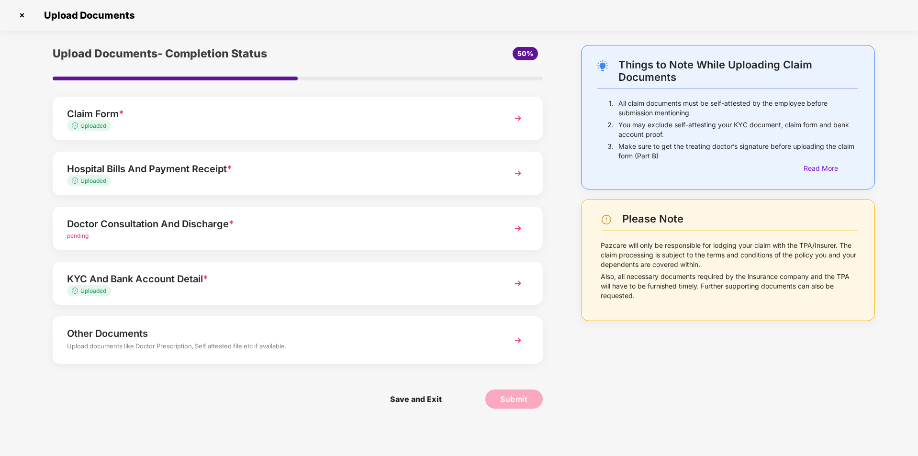
click at [428, 352] on div "Upload documents like Doctor Prescription, Self attested file etc if available." at bounding box center [278, 347] width 423 height 12
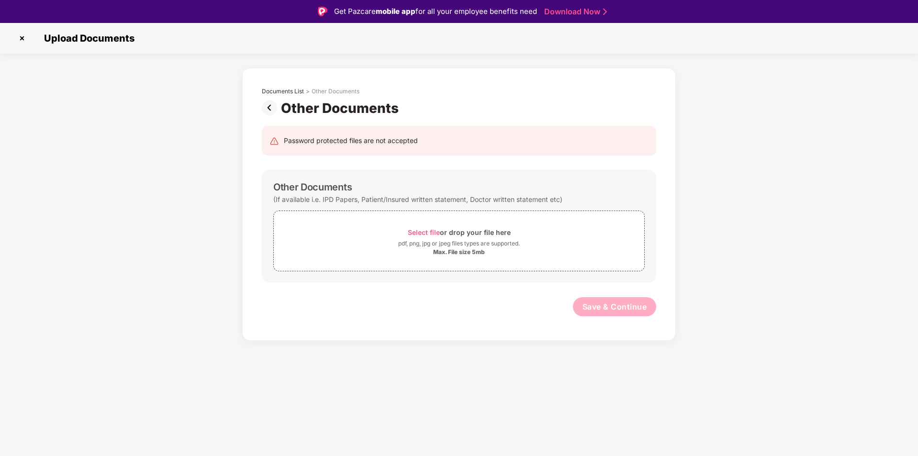
click at [270, 114] on img at bounding box center [271, 107] width 19 height 15
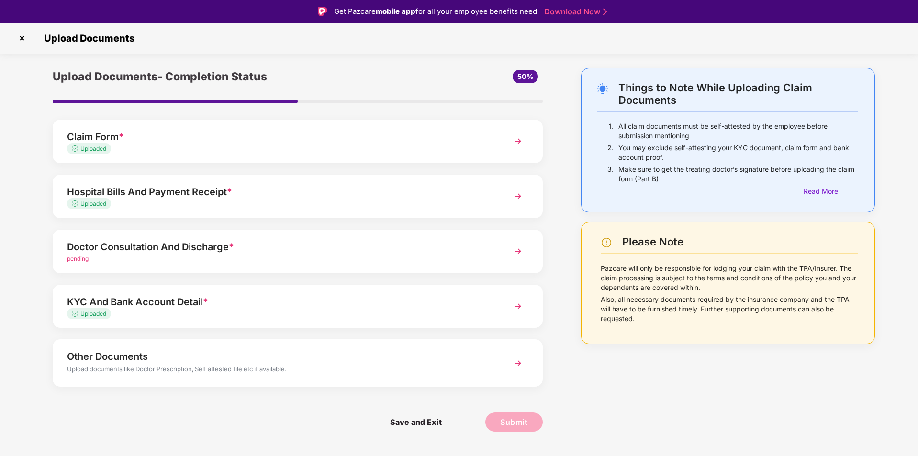
scroll to position [23, 0]
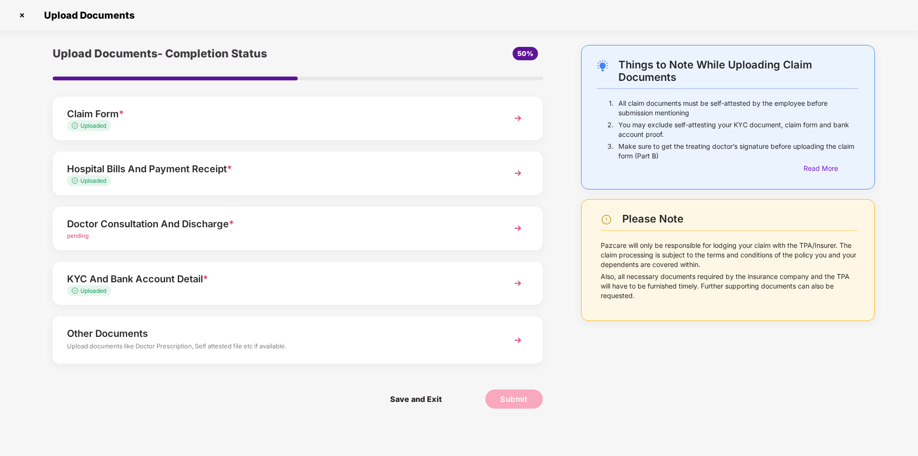
click at [335, 233] on div "pending" at bounding box center [278, 236] width 423 height 9
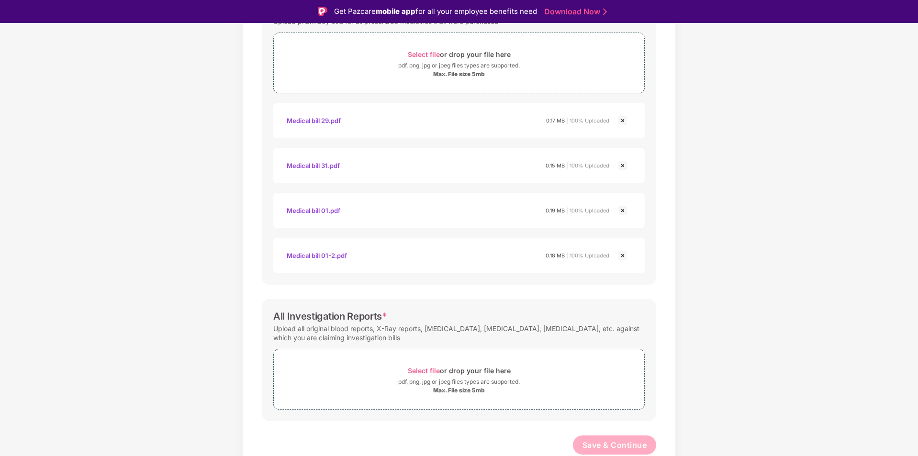
scroll to position [23, 0]
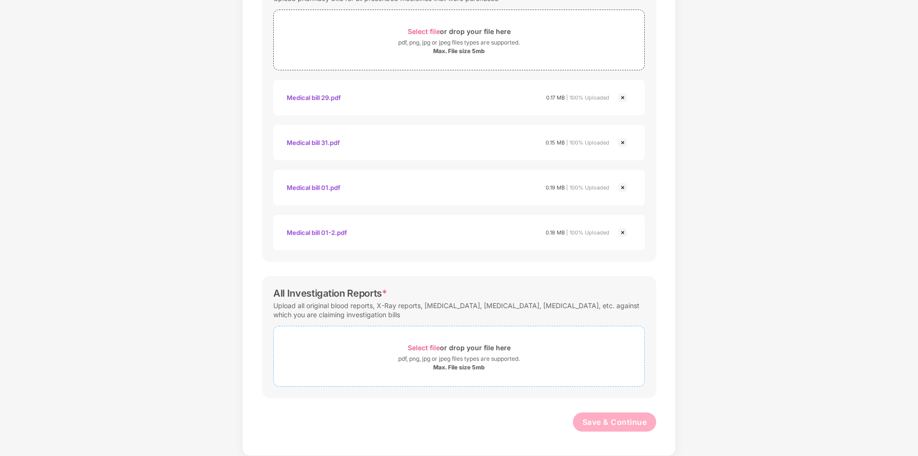
click at [459, 364] on div "Max. File size 5mb" at bounding box center [459, 368] width 52 height 8
click at [438, 343] on div "Select file or drop your file here" at bounding box center [459, 347] width 103 height 13
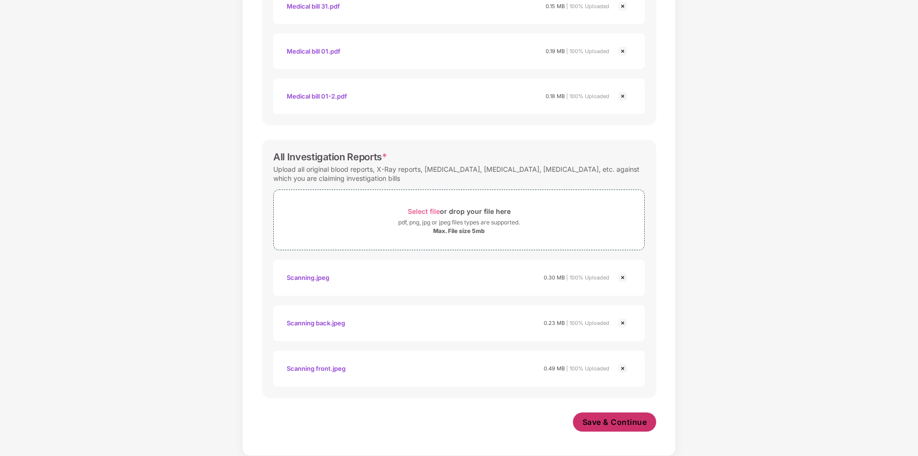
scroll to position [622, 0]
click at [599, 422] on span "Save & Continue" at bounding box center [615, 422] width 65 height 11
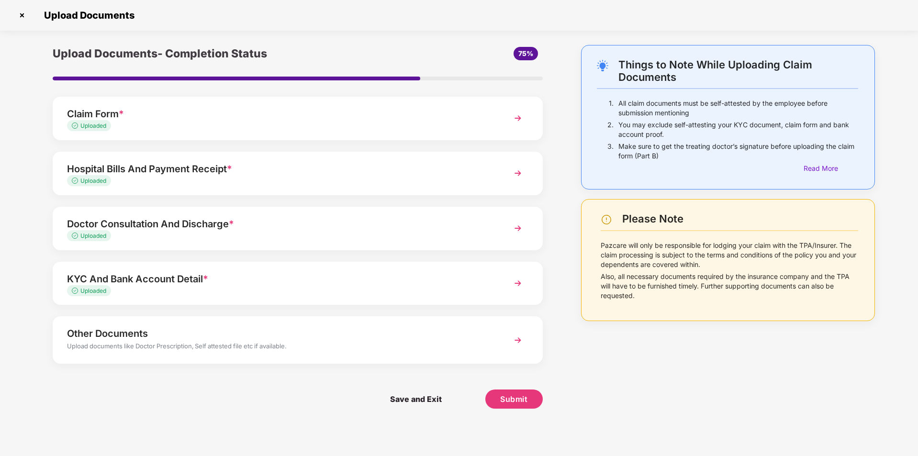
click at [384, 334] on div "Other Documents" at bounding box center [278, 333] width 423 height 15
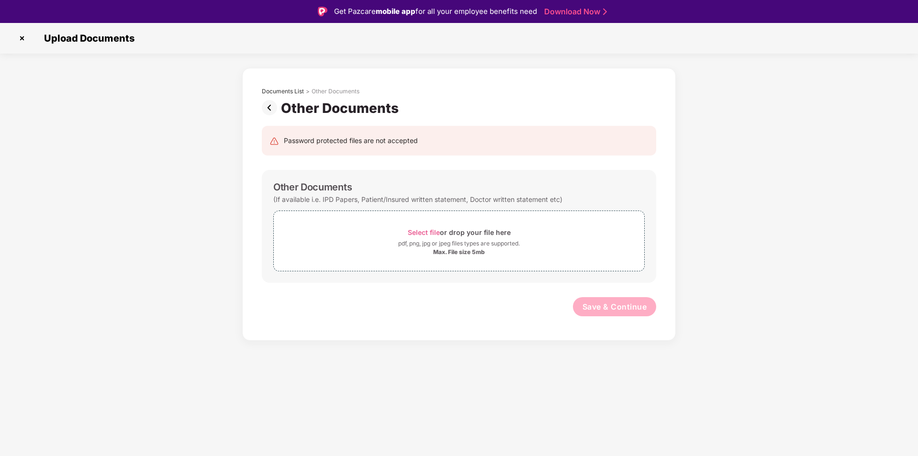
click at [270, 106] on img at bounding box center [271, 107] width 19 height 15
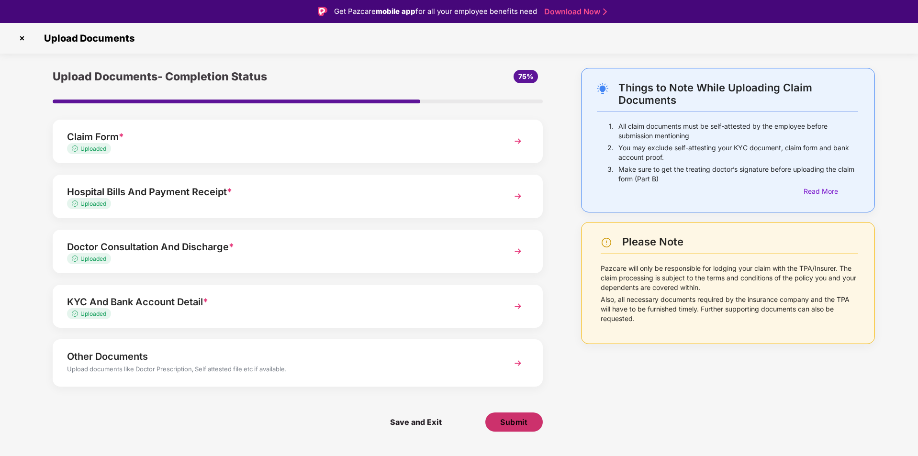
click at [524, 425] on span "Submit" at bounding box center [513, 422] width 27 height 11
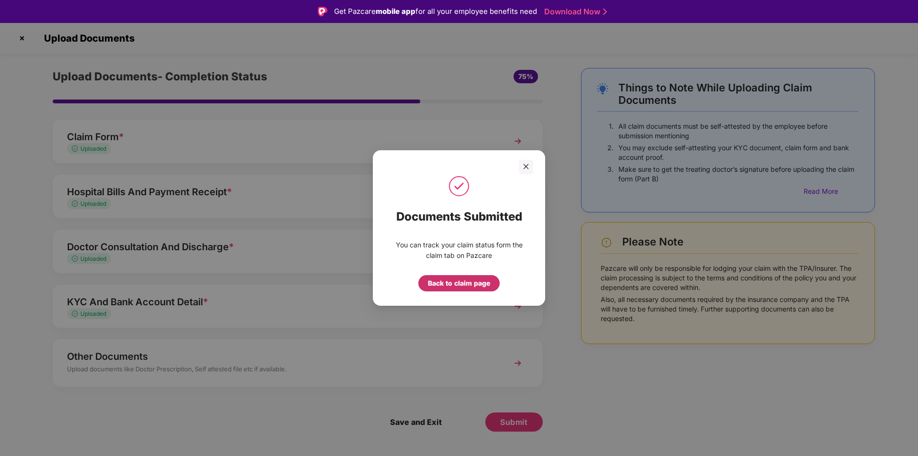
click at [468, 285] on div "Back to claim page" at bounding box center [459, 283] width 62 height 11
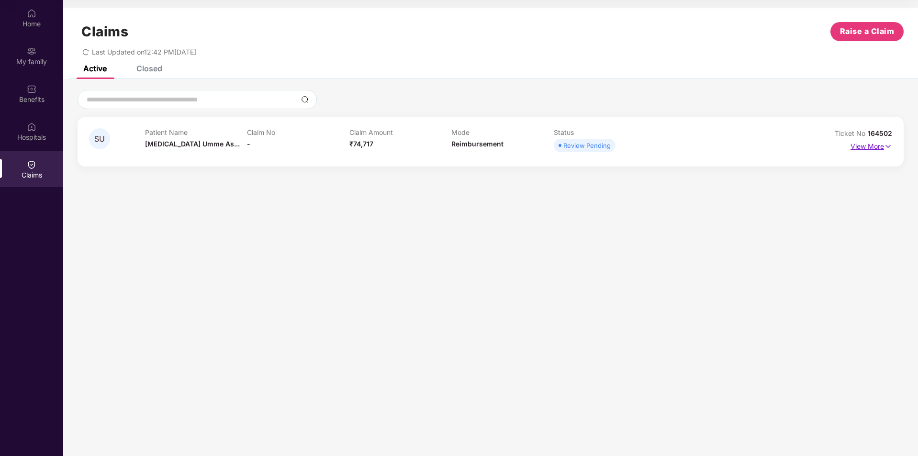
click at [856, 148] on p "View More" at bounding box center [872, 145] width 42 height 13
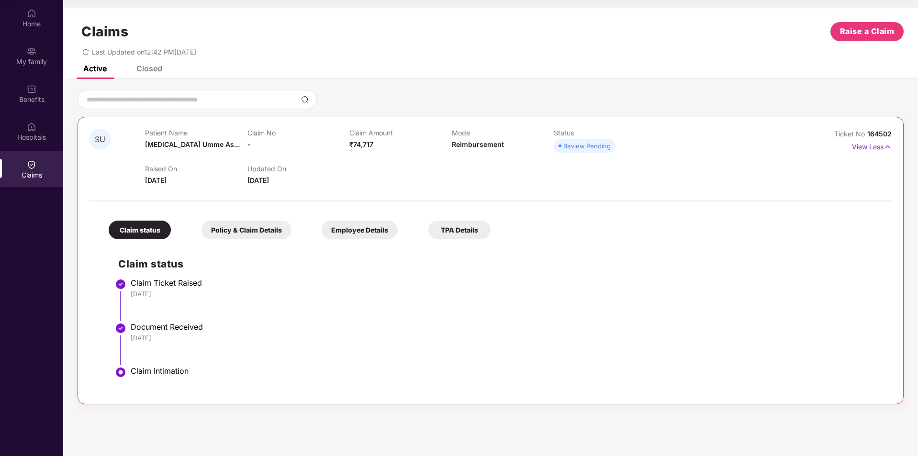
click at [259, 228] on div "Policy & Claim Details" at bounding box center [247, 230] width 90 height 19
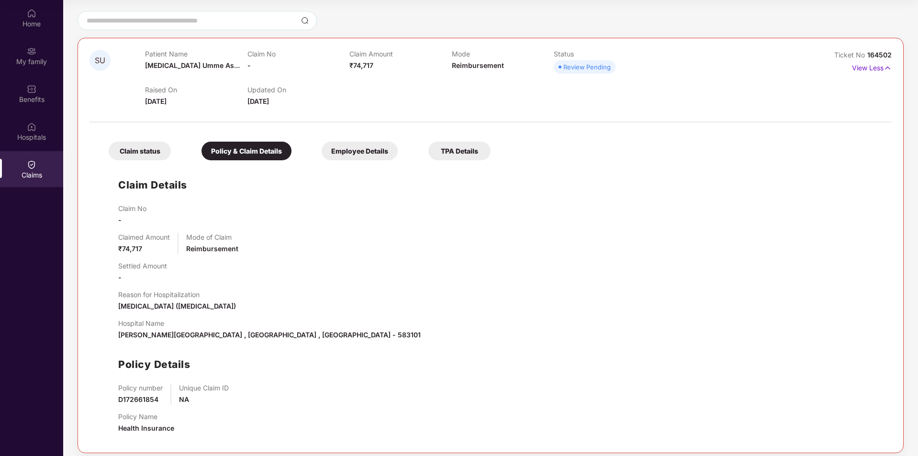
scroll to position [86, 0]
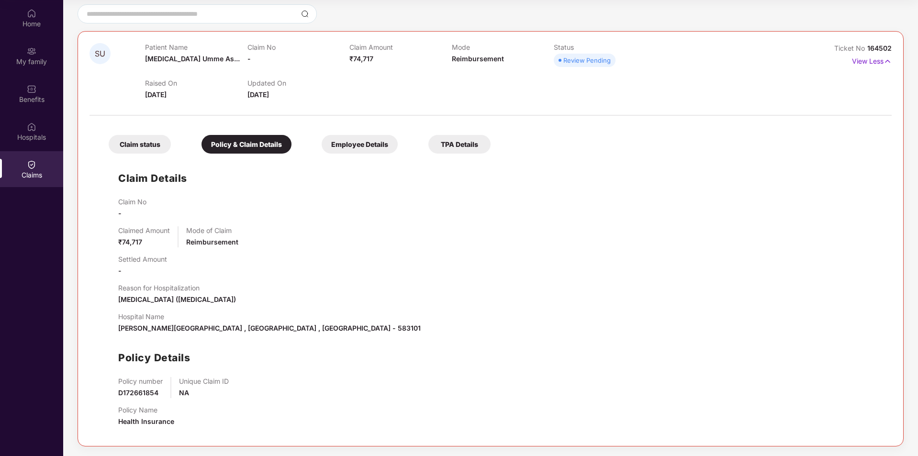
click at [360, 142] on div "Employee Details" at bounding box center [360, 144] width 76 height 19
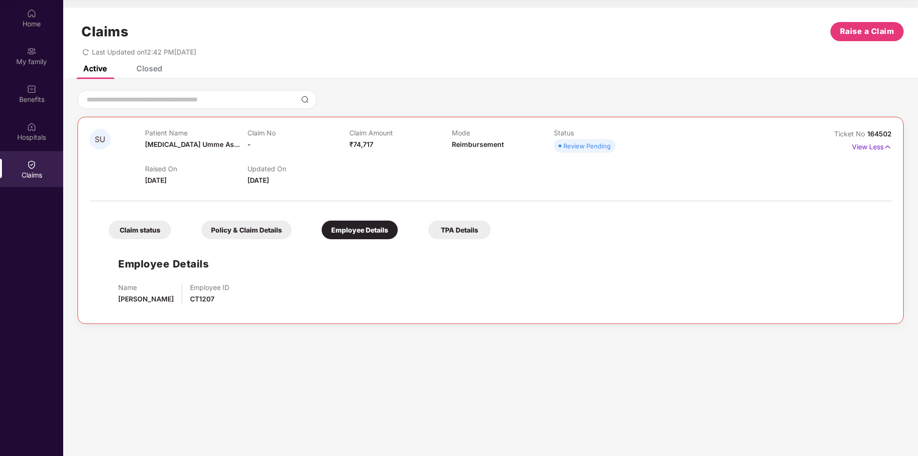
scroll to position [0, 0]
click at [452, 222] on div "TPA Details" at bounding box center [460, 230] width 62 height 19
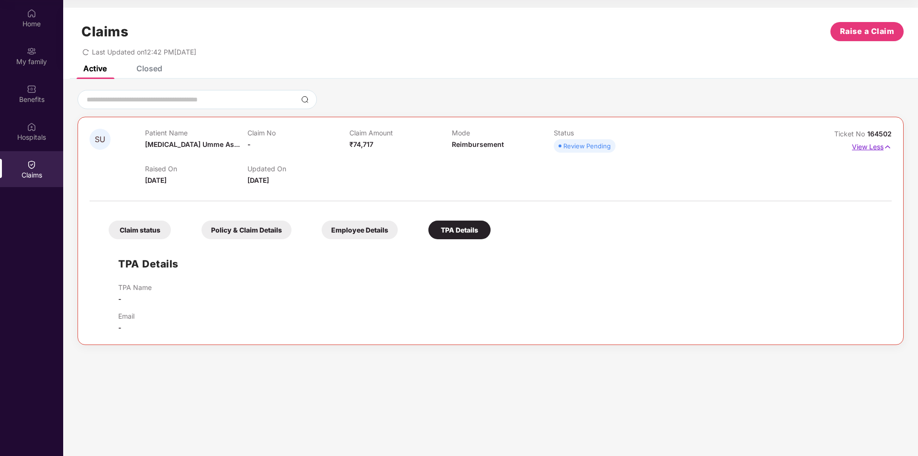
click at [868, 147] on p "View Less" at bounding box center [872, 145] width 40 height 13
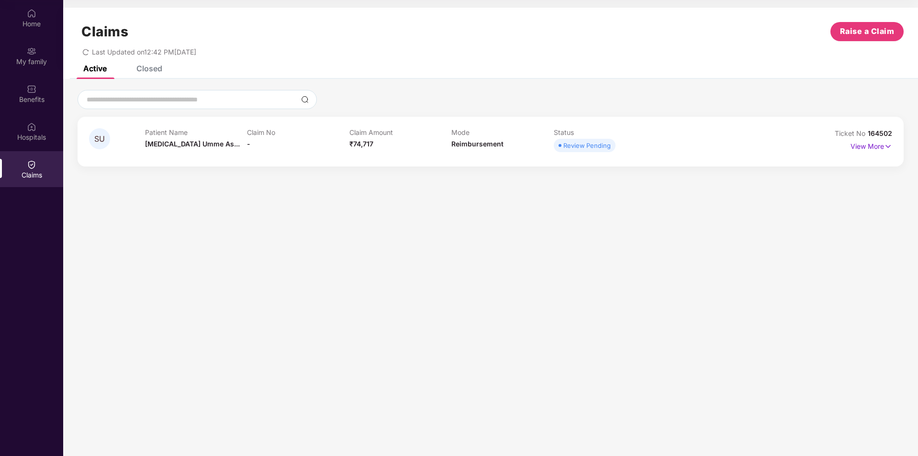
click at [144, 71] on div "Closed" at bounding box center [149, 69] width 26 height 10
click at [873, 148] on p "View More" at bounding box center [872, 145] width 42 height 13
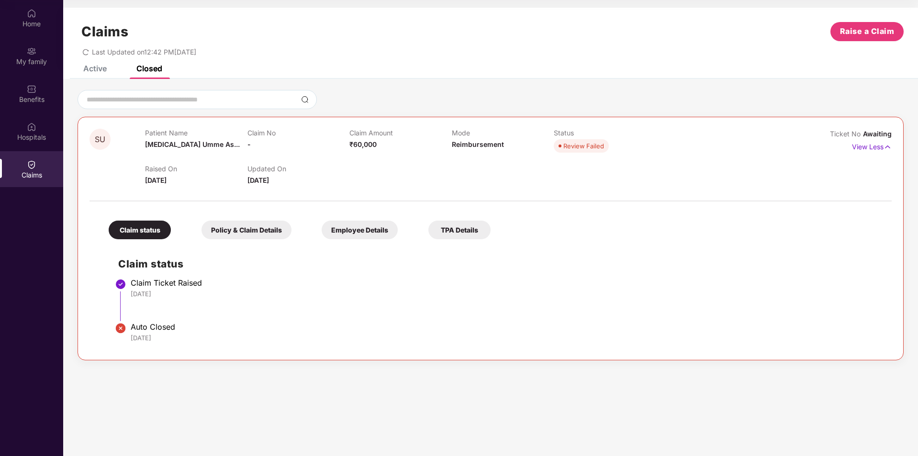
click at [248, 232] on div "Policy & Claim Details" at bounding box center [247, 230] width 90 height 19
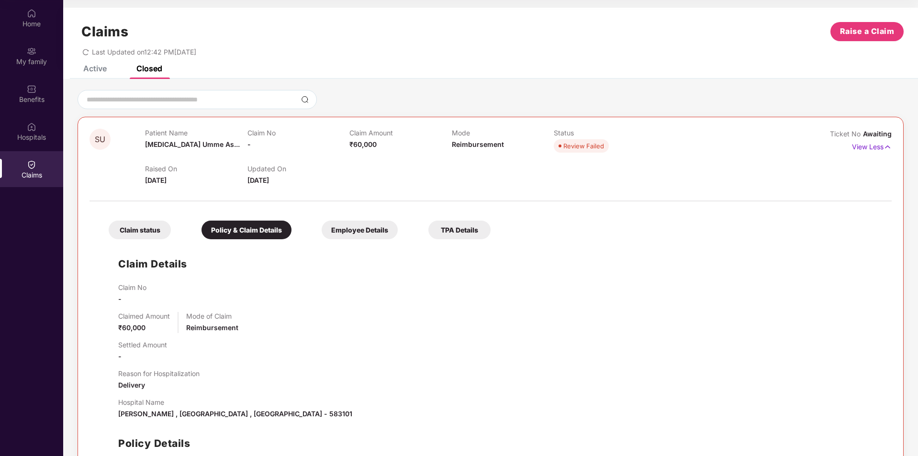
click at [368, 235] on div "Employee Details" at bounding box center [360, 230] width 76 height 19
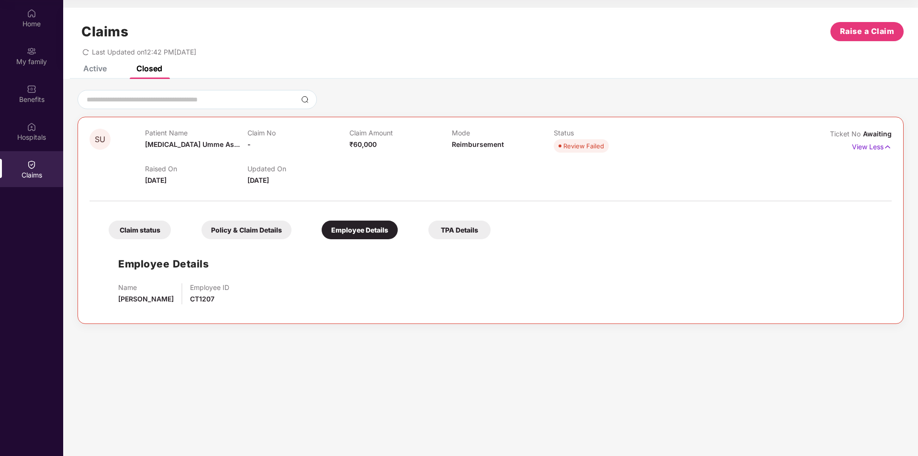
click at [450, 238] on div "TPA Details" at bounding box center [460, 230] width 62 height 19
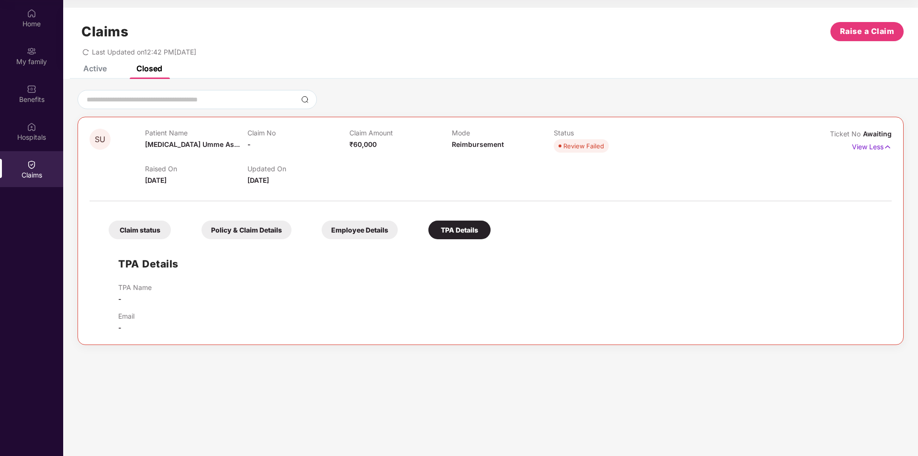
click at [89, 70] on div "Active" at bounding box center [94, 69] width 23 height 10
